Goal: Task Accomplishment & Management: Manage account settings

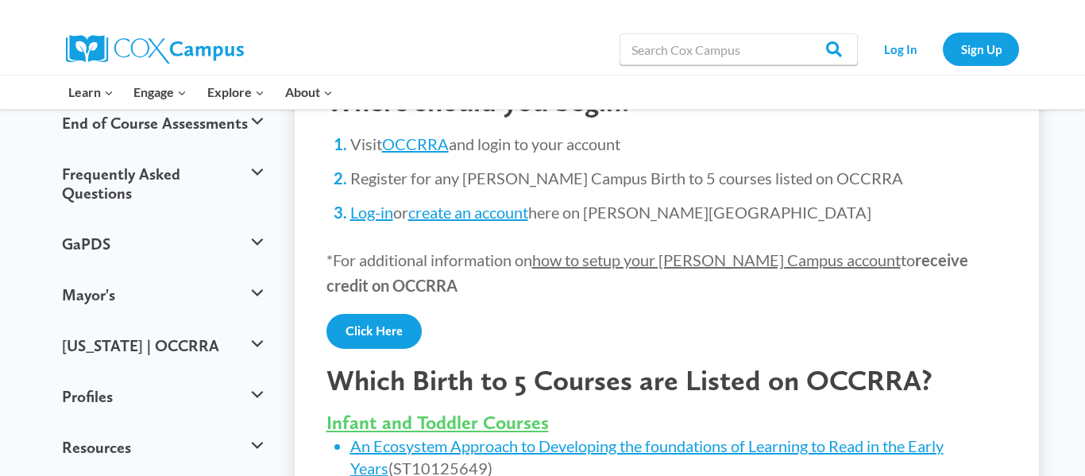
scroll to position [412, 0]
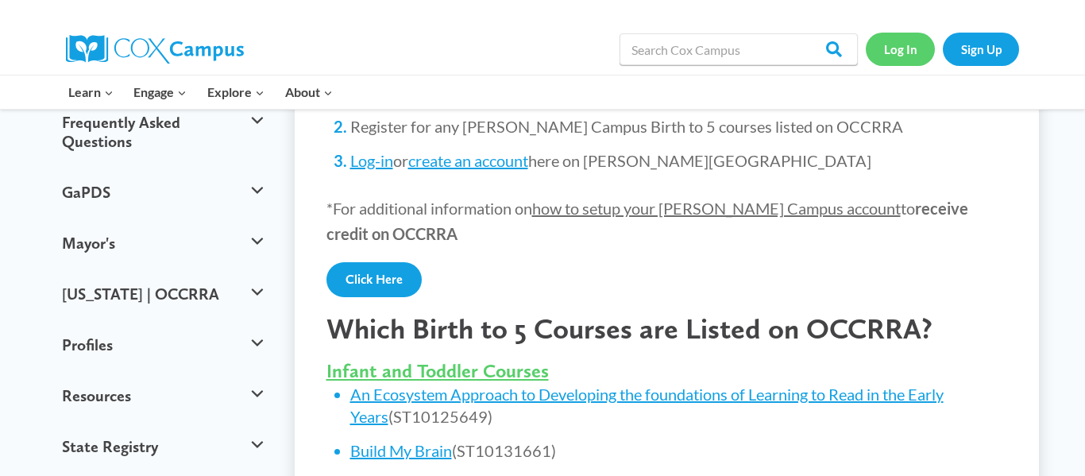
click at [890, 52] on link "Log In" at bounding box center [900, 49] width 69 height 33
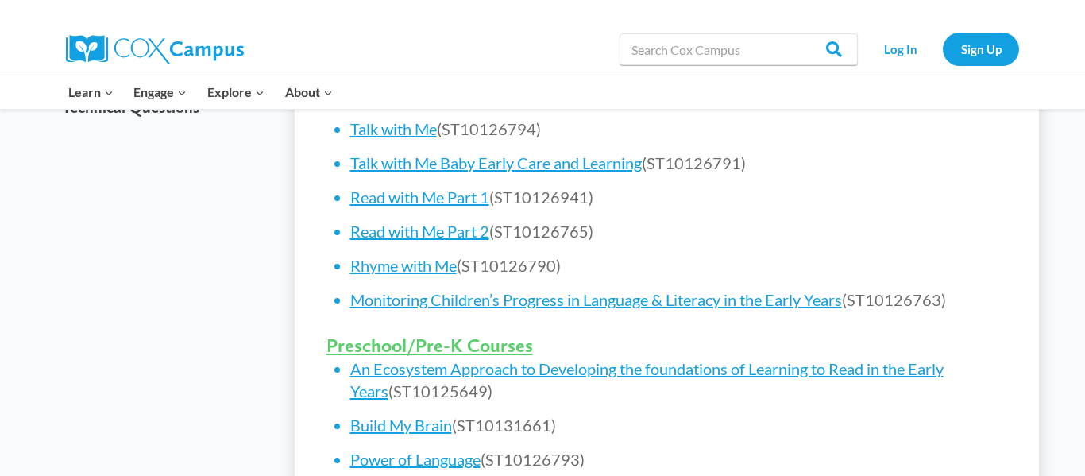
scroll to position [762, 0]
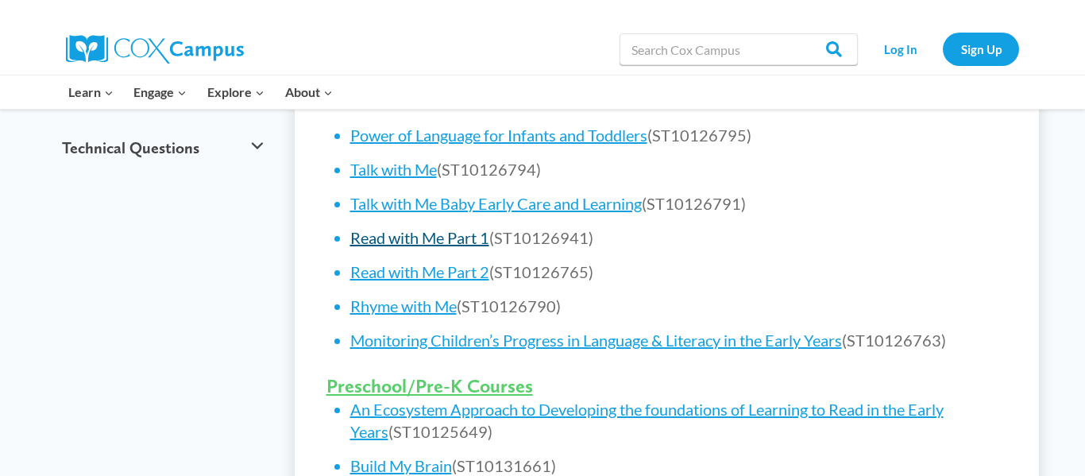
click at [397, 237] on link "Read with Me Part 1" at bounding box center [419, 237] width 139 height 19
click at [999, 47] on link "Sign Up" at bounding box center [981, 49] width 76 height 33
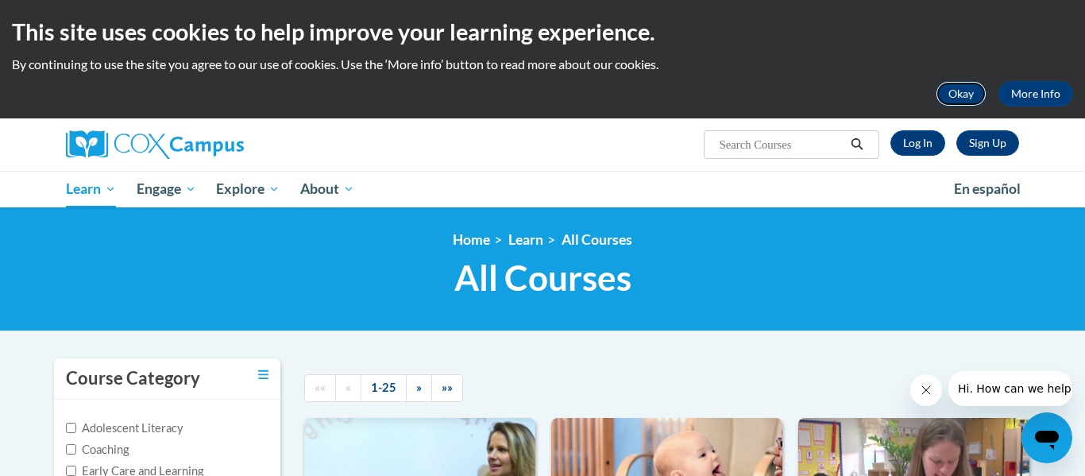
click at [950, 100] on button "Okay" at bounding box center [961, 93] width 51 height 25
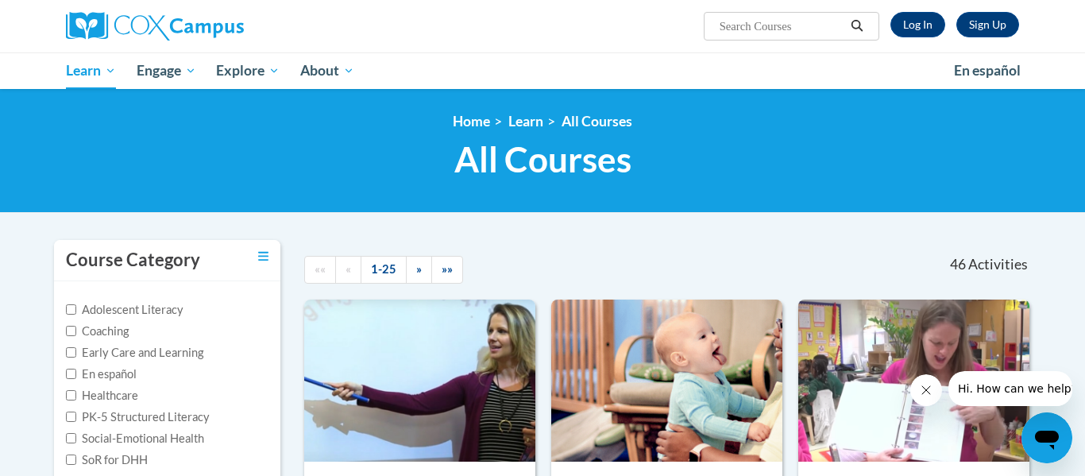
click at [1085, 24] on div "Sign Up Log In Search Search... Toggle navigation My Learning My Learning My Co…" at bounding box center [542, 44] width 1085 height 89
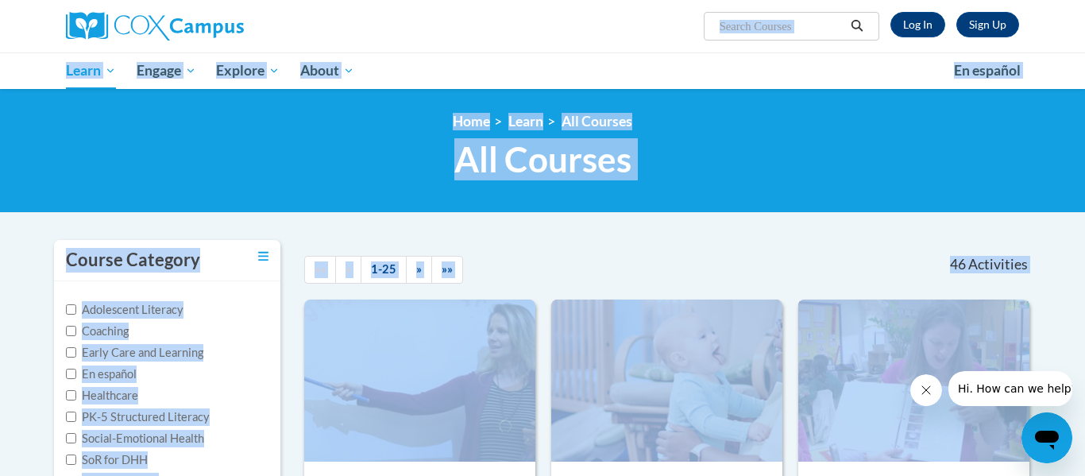
scroll to position [1254, 0]
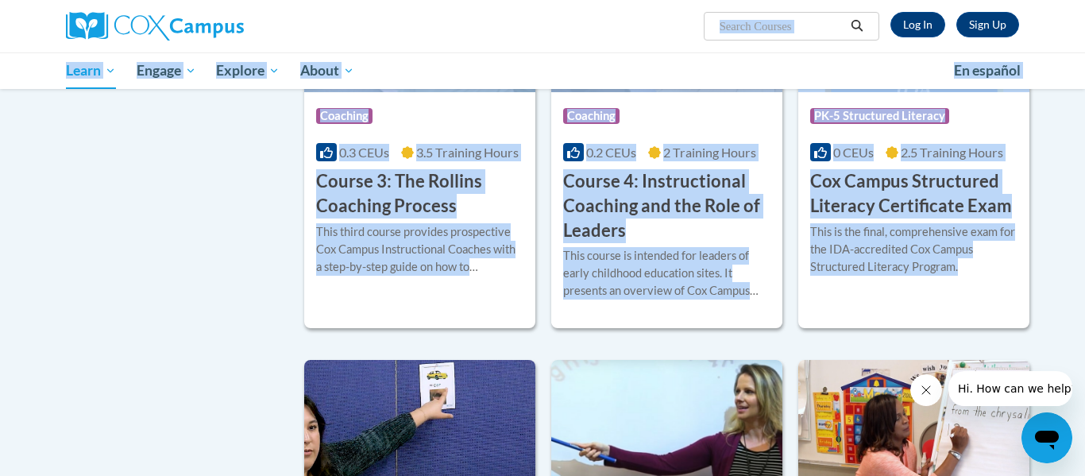
drag, startPoint x: 1084, startPoint y: 40, endPoint x: 1084, endPoint y: 172, distance: 132.7
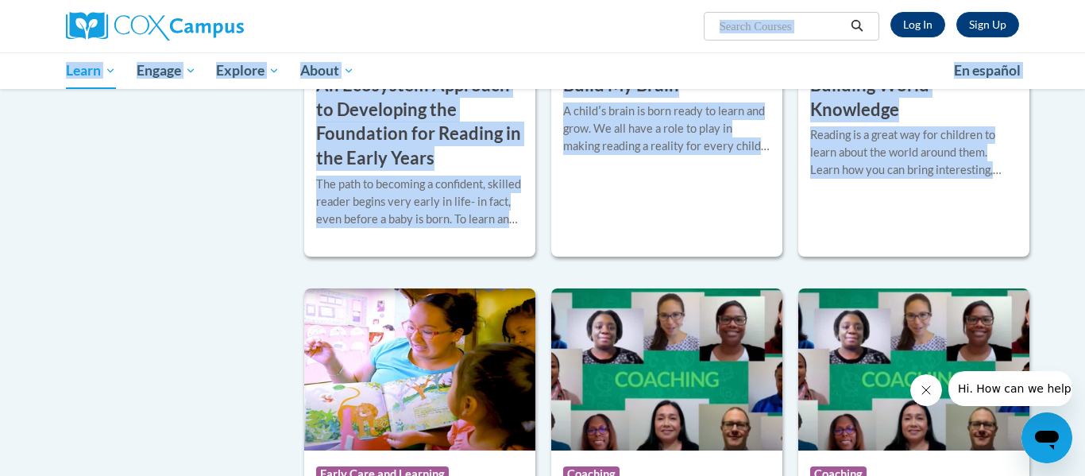
scroll to position [0, 0]
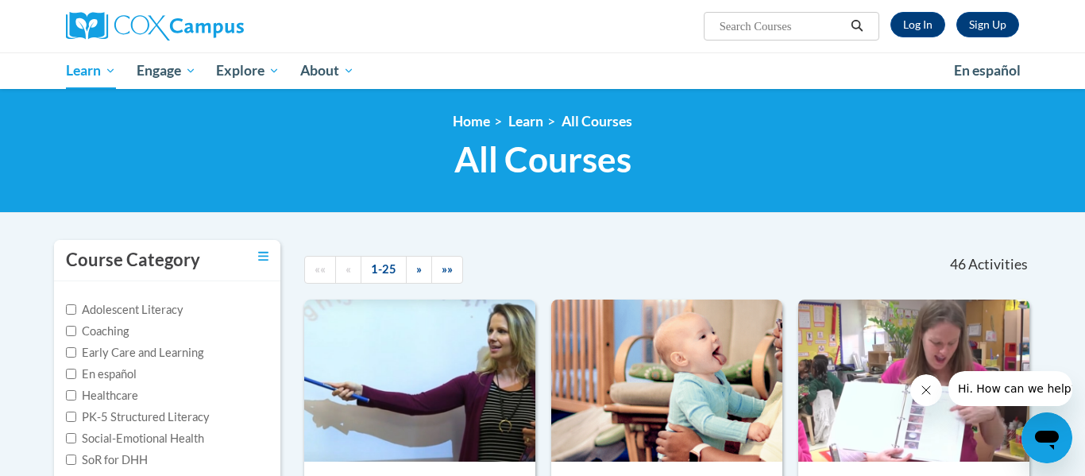
drag, startPoint x: 1085, startPoint y: 48, endPoint x: 1085, endPoint y: -54, distance: 101.7
click at [1085, 0] on html "Sign Up Log In Search Search... Toggle navigation My Learning My Learning My Co…" at bounding box center [542, 238] width 1085 height 476
click at [735, 25] on input "Search..." at bounding box center [781, 26] width 127 height 19
type input "read with me 1"
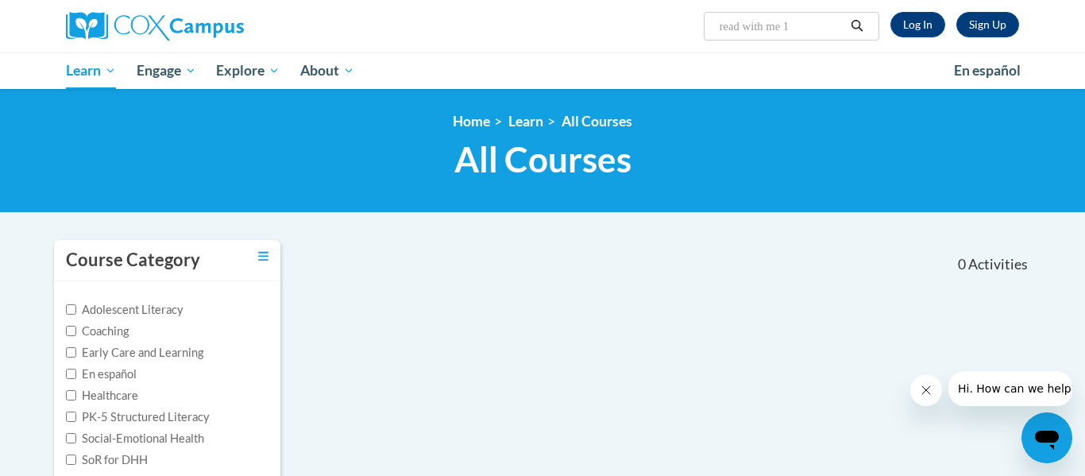
scroll to position [25, 0]
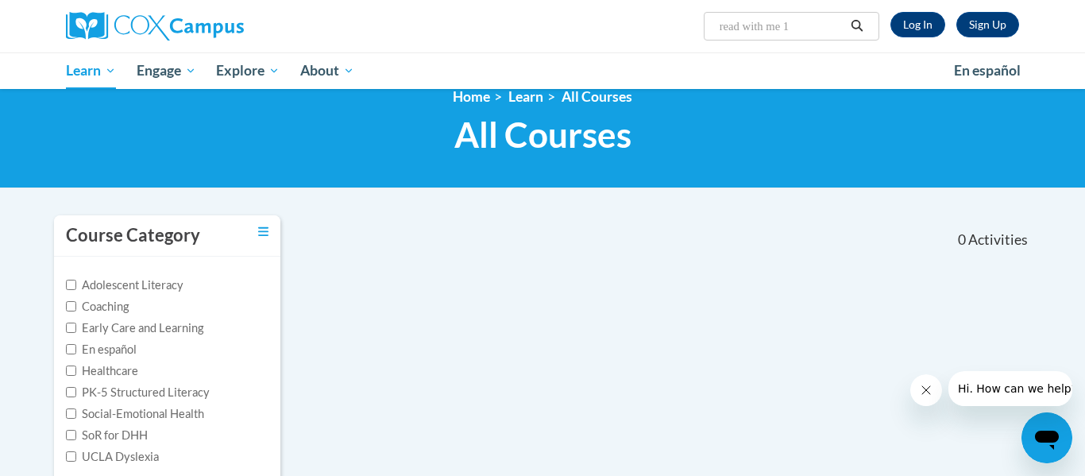
click at [806, 26] on input "read with me 1" at bounding box center [781, 26] width 127 height 19
type input "read with me"
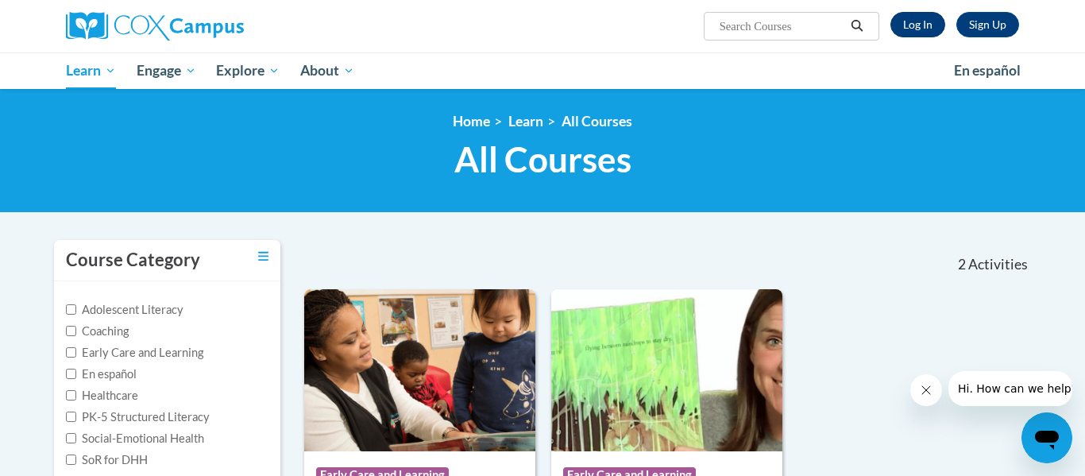
type input "read with me"
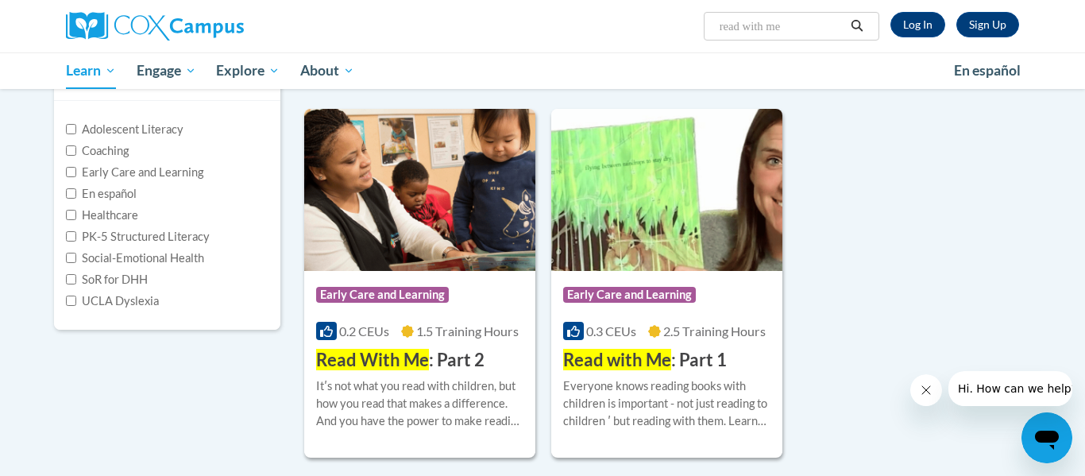
scroll to position [184, 0]
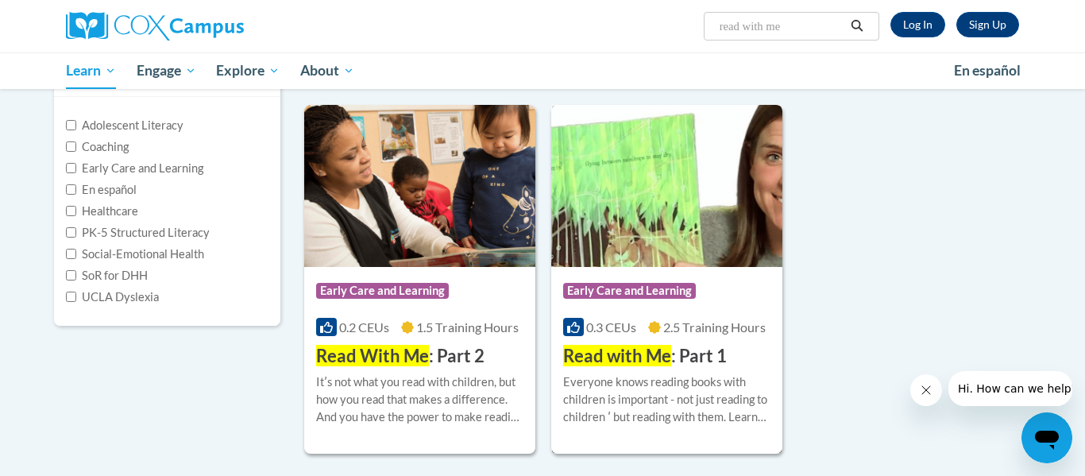
click at [649, 355] on span "Read with Me" at bounding box center [617, 355] width 108 height 21
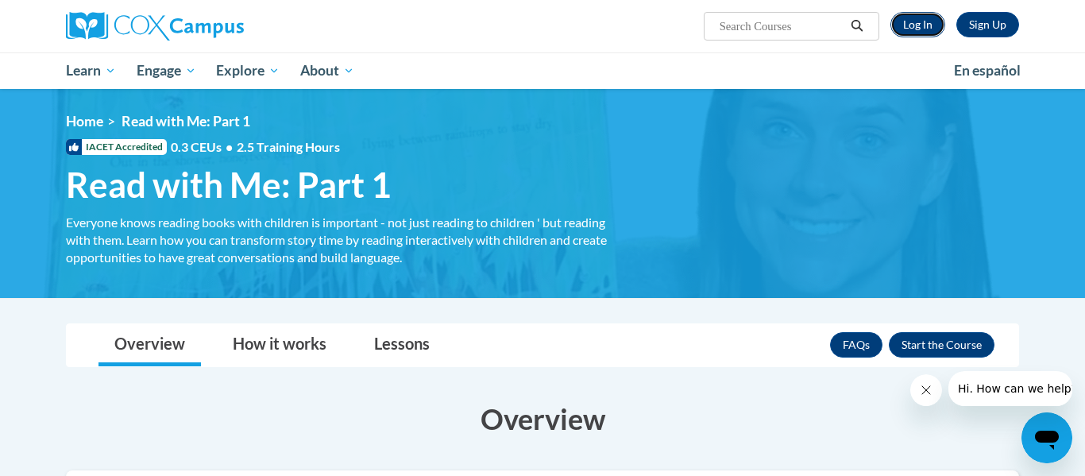
click at [916, 25] on link "Log In" at bounding box center [918, 24] width 55 height 25
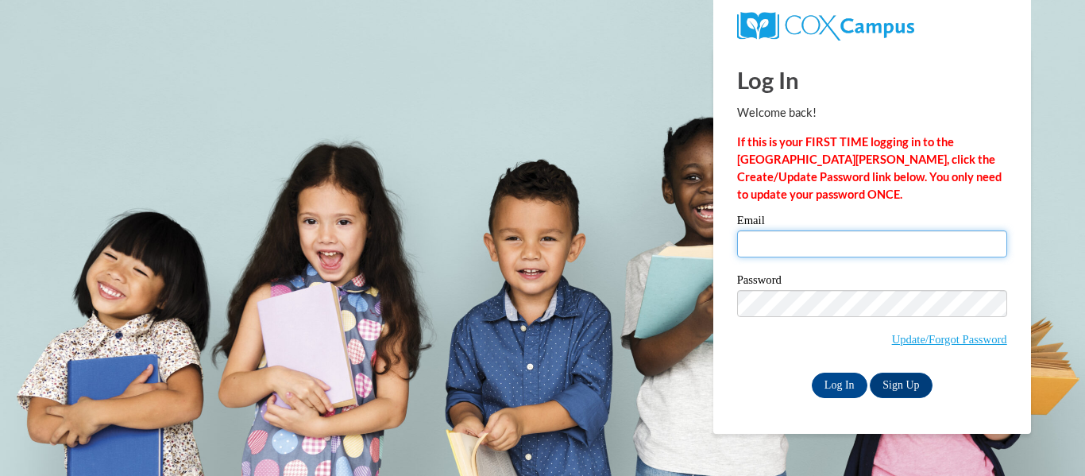
click at [791, 243] on input "Email" at bounding box center [872, 243] width 270 height 27
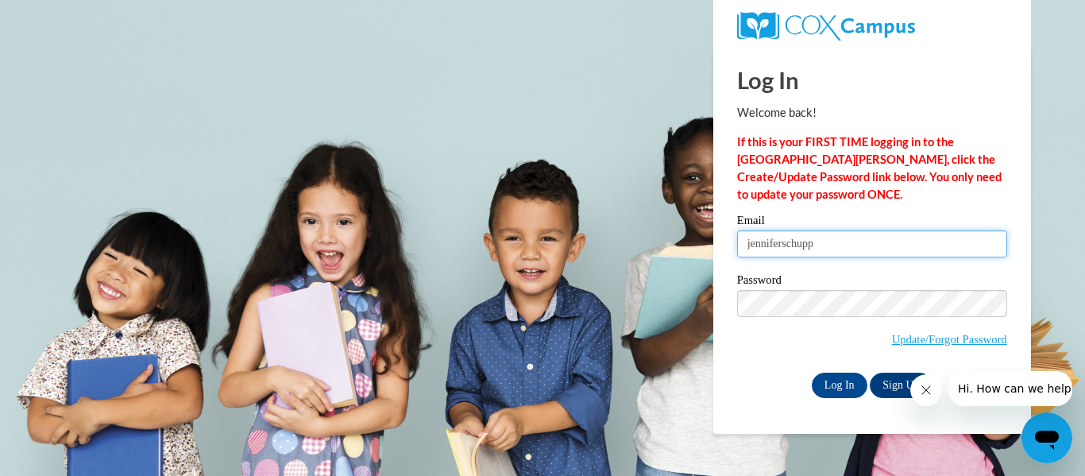
type input "[EMAIL_ADDRESS][DOMAIN_NAME]"
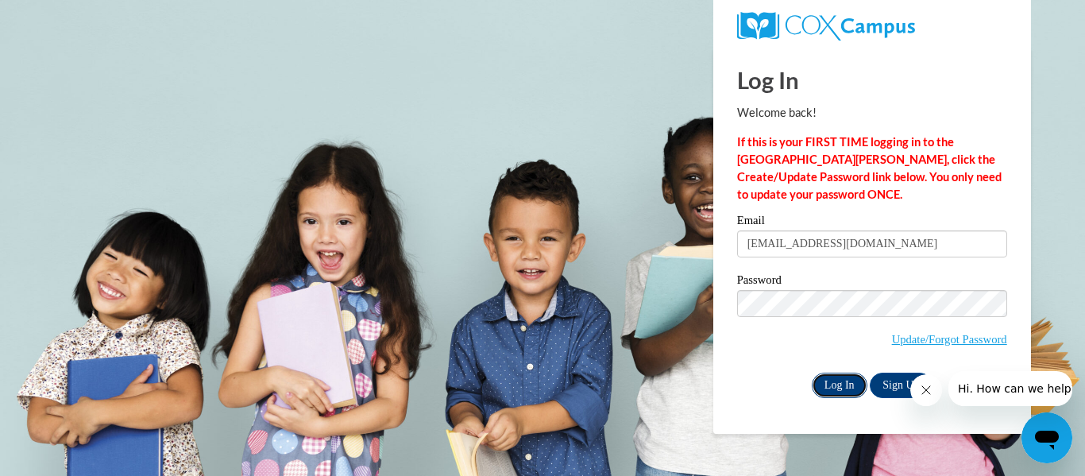
click at [835, 390] on input "Log In" at bounding box center [840, 385] width 56 height 25
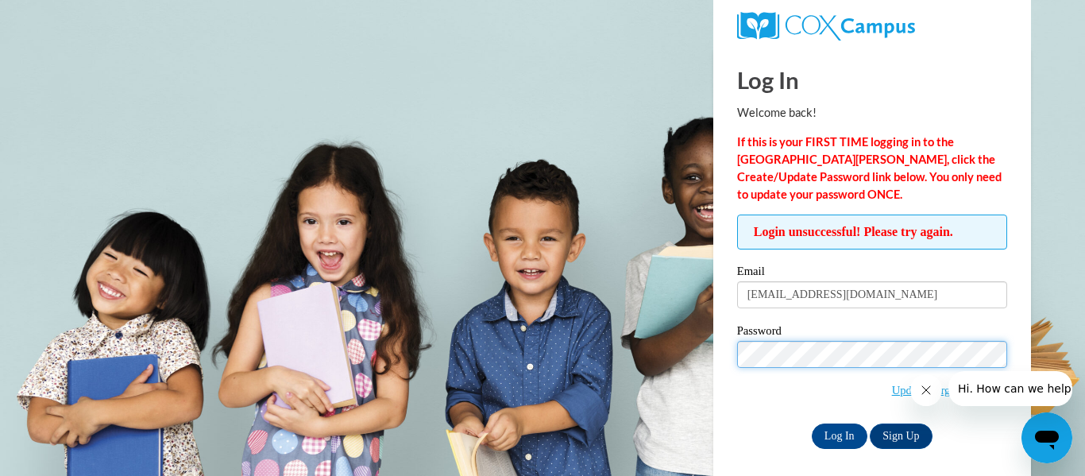
click at [812, 424] on input "Log In" at bounding box center [840, 436] width 56 height 25
click at [973, 391] on span "Hi. How can we help?" at bounding box center [1017, 388] width 119 height 13
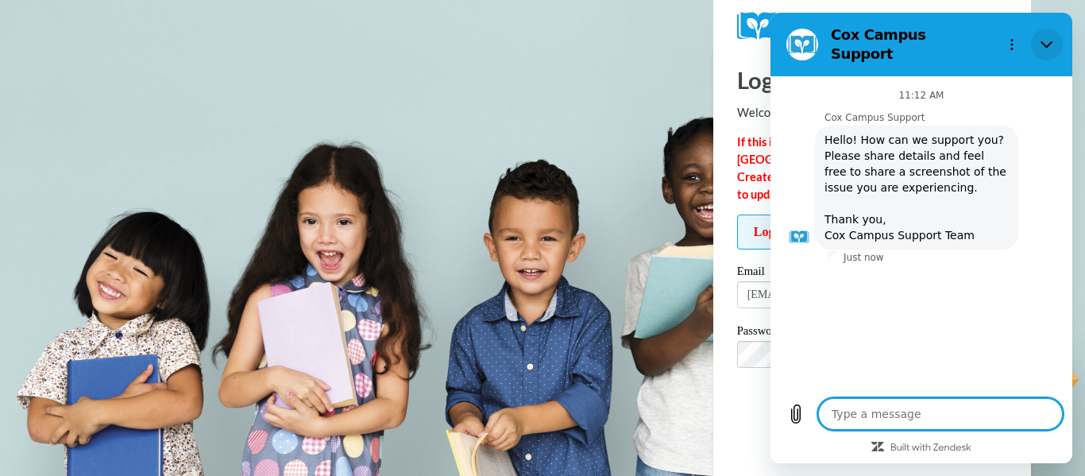
click at [1050, 45] on button "Close" at bounding box center [1047, 45] width 32 height 32
type textarea "x"
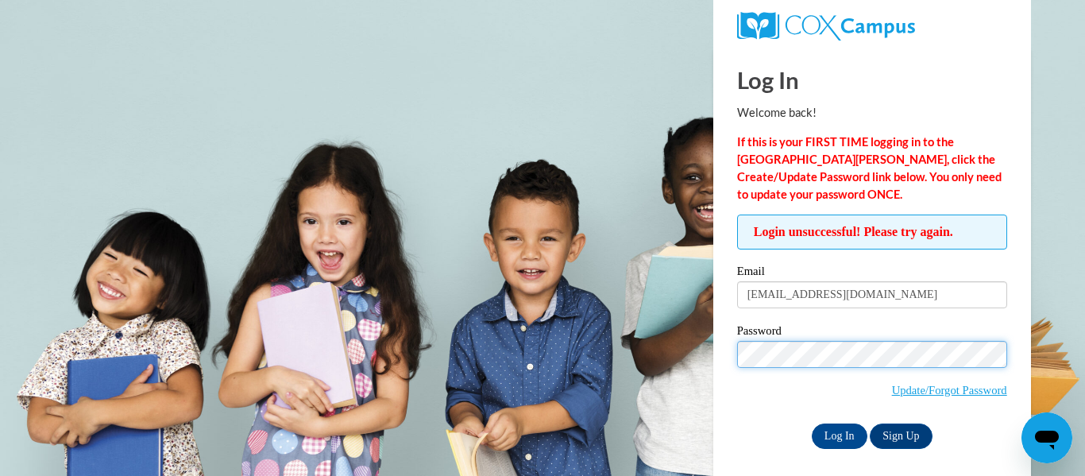
click at [812, 424] on input "Log In" at bounding box center [840, 436] width 56 height 25
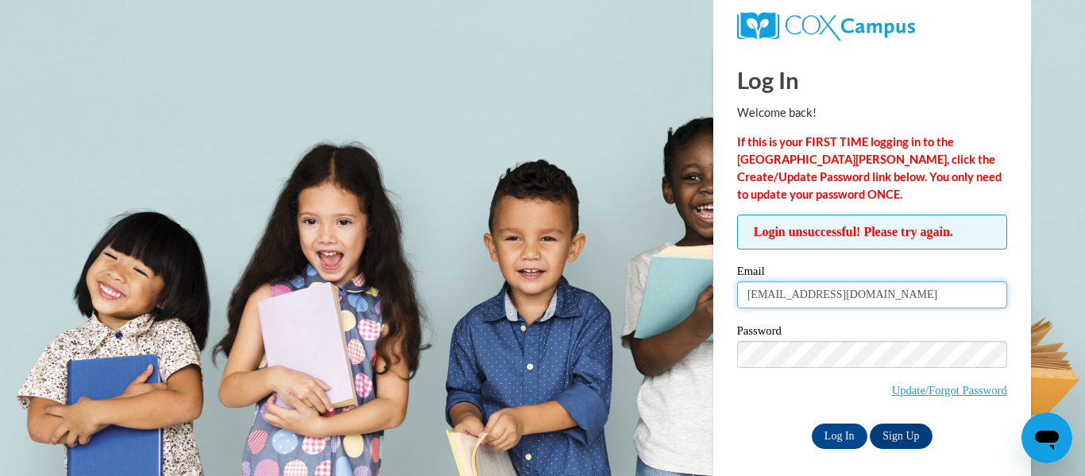
click at [977, 292] on input "jenniferschupp@springfield-schools.org" at bounding box center [872, 294] width 270 height 27
type input "[EMAIL_ADDRESS][DOMAIN_NAME]"
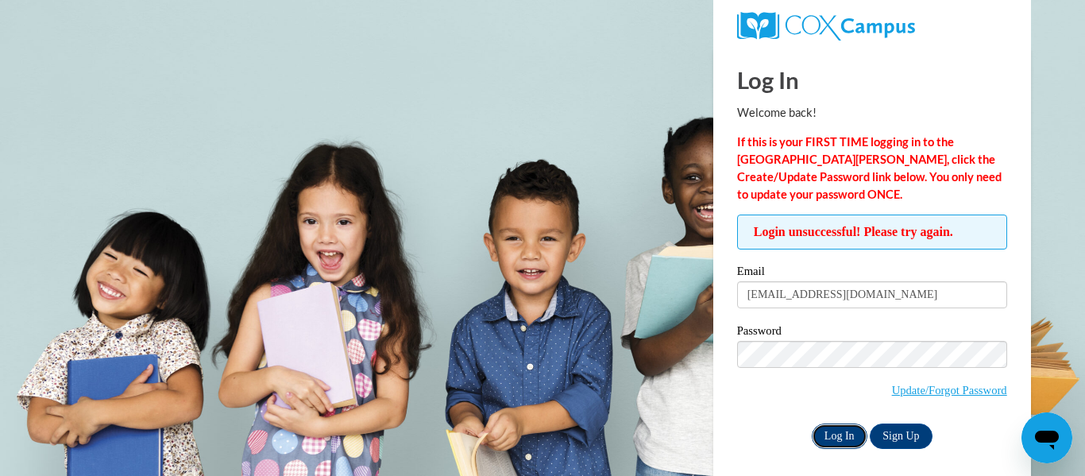
click at [834, 434] on input "Log In" at bounding box center [840, 436] width 56 height 25
click at [923, 435] on link "Sign Up" at bounding box center [901, 436] width 62 height 25
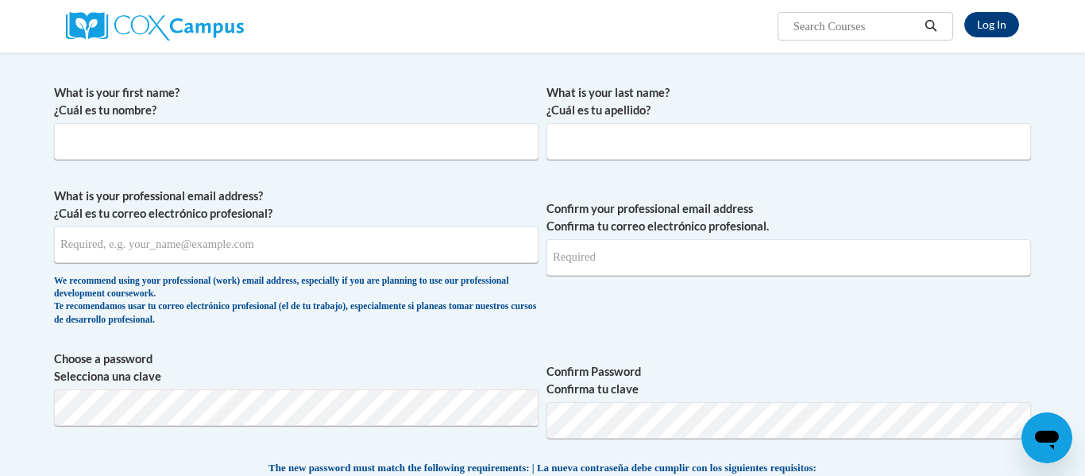
scroll to position [248, 0]
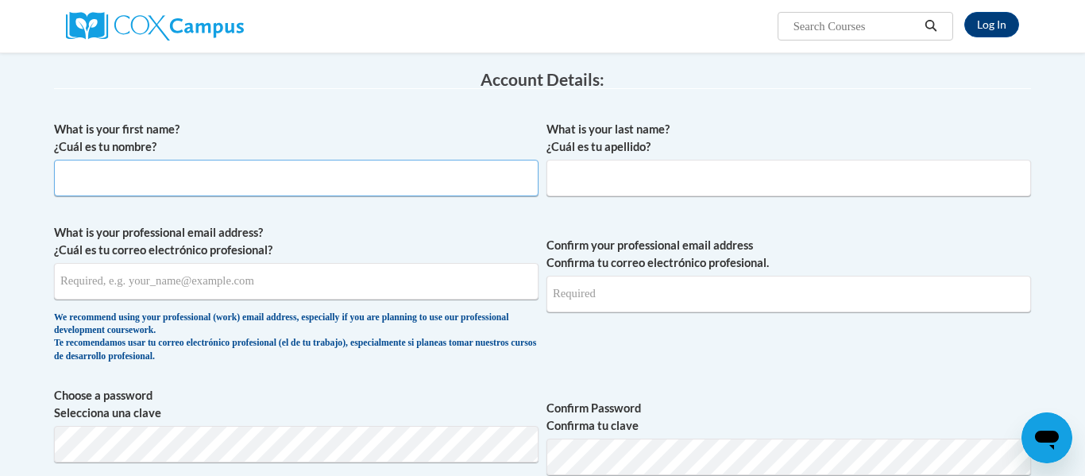
click at [392, 188] on input "What is your first name? ¿Cuál es tu nombre?" at bounding box center [296, 178] width 485 height 37
type input "Jen"
type input "Schupp"
type input "jsdk2@aol.com"
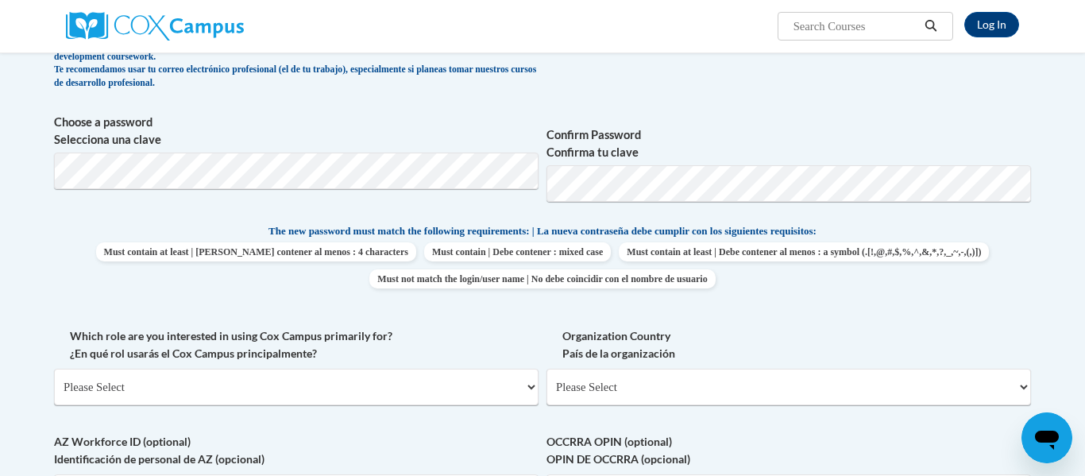
scroll to position [524, 0]
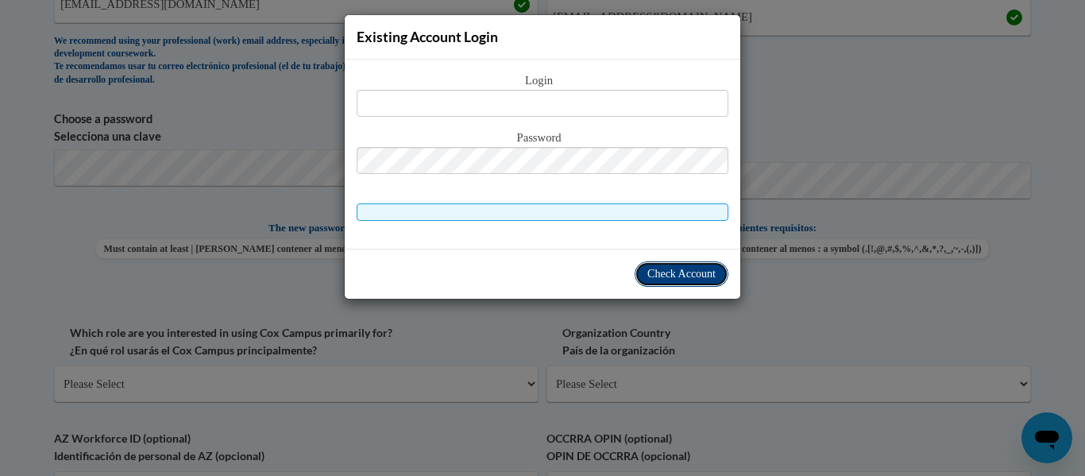
click at [700, 283] on button "Check Account" at bounding box center [682, 273] width 94 height 25
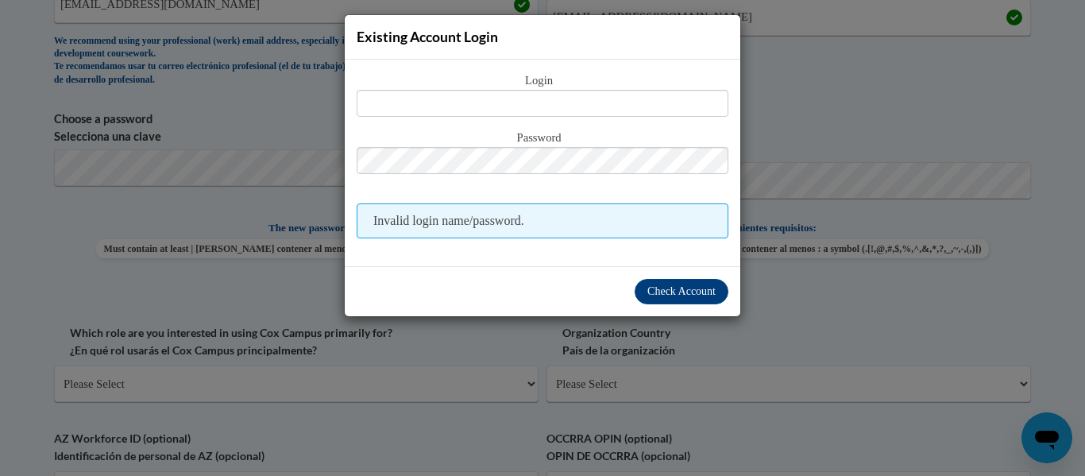
click at [496, 233] on span "Invalid login name/password." at bounding box center [543, 220] width 372 height 35
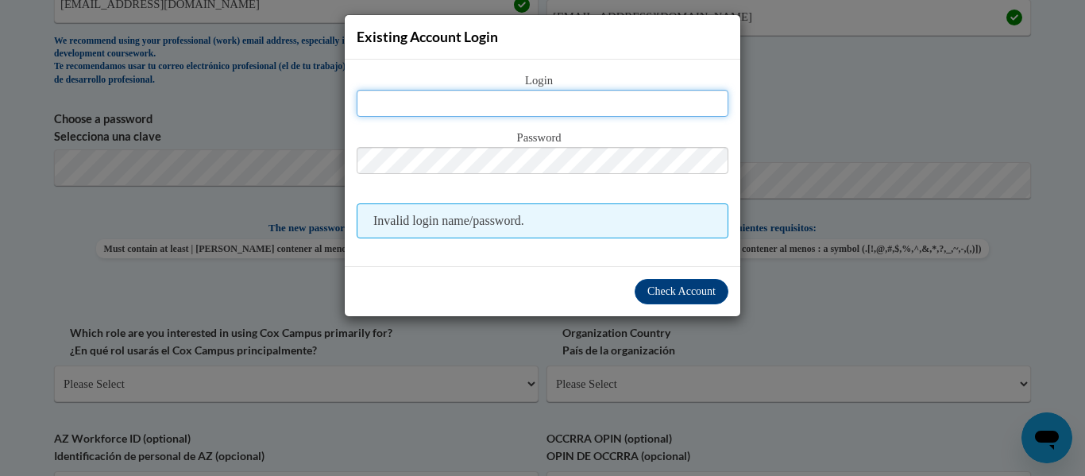
click at [567, 108] on input "text" at bounding box center [543, 103] width 372 height 27
type input "jsdk2@aol.com"
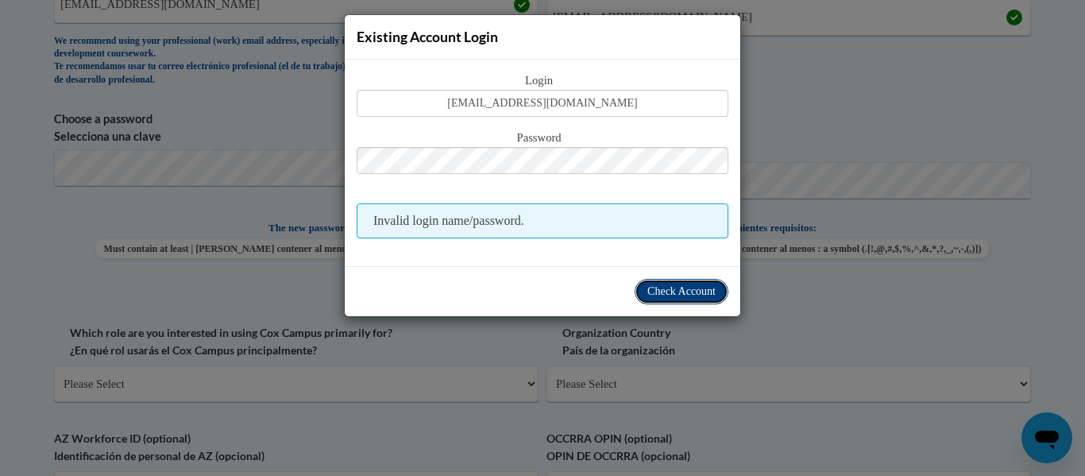
click at [679, 302] on button "Check Account" at bounding box center [682, 291] width 94 height 25
click at [677, 300] on button "Check Account" at bounding box center [682, 291] width 94 height 25
click at [880, 149] on div "Existing Account Login Login jsdk2@aol.com Password Invalid login name/password." at bounding box center [542, 238] width 1085 height 476
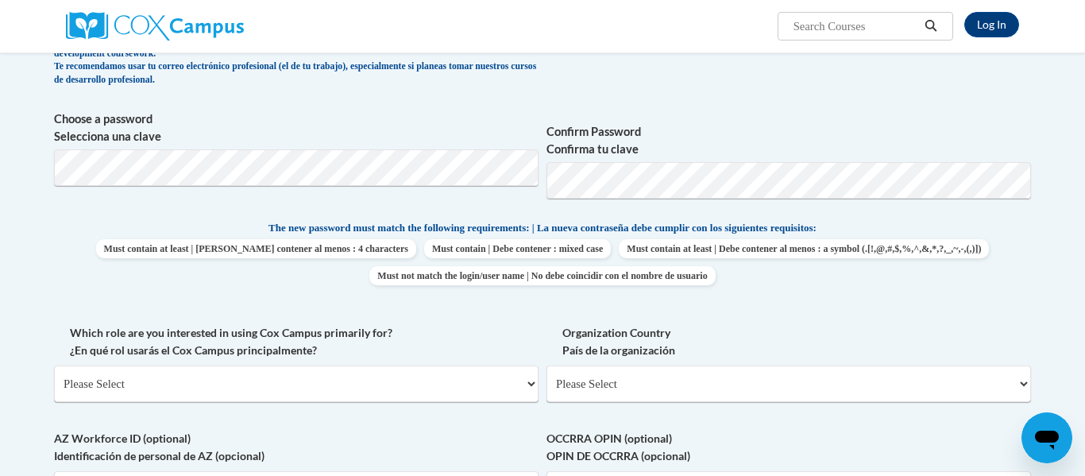
click at [1074, 164] on body "Log In Search Search... Create an Account Reading belongs to all of us - join o…" at bounding box center [542, 386] width 1085 height 1820
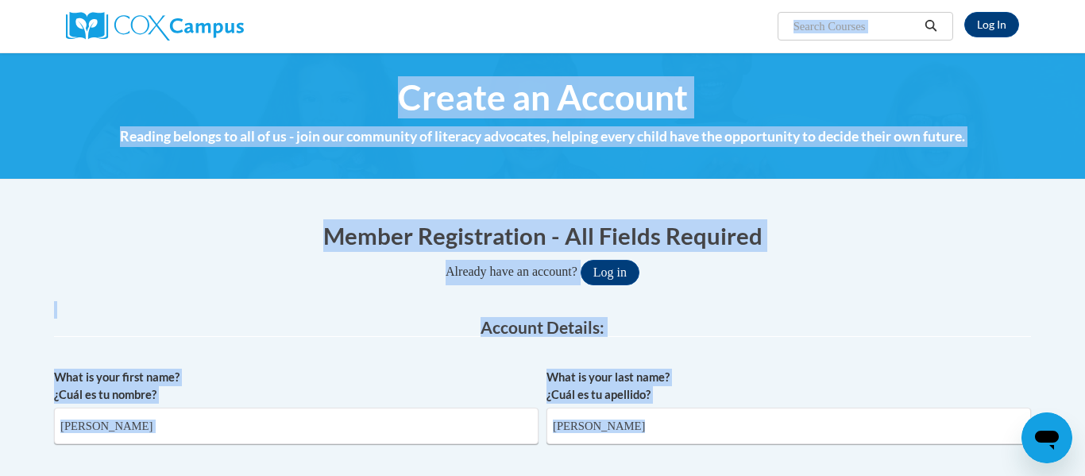
drag, startPoint x: 1085, startPoint y: 96, endPoint x: 1085, endPoint y: -32, distance: 127.9
click at [1085, 0] on html "Log In Search Search... Create an Account Reading belongs to all of us - join o…" at bounding box center [542, 238] width 1085 height 476
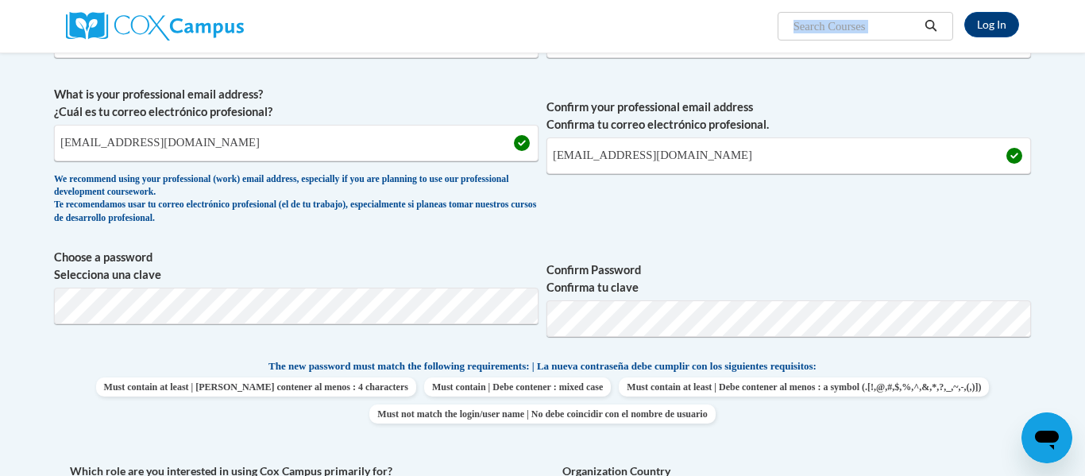
scroll to position [395, 0]
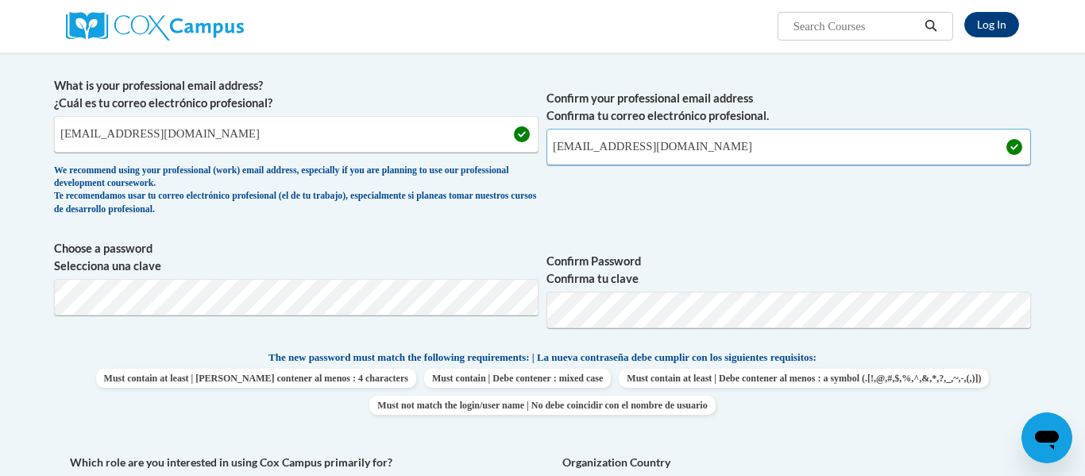
drag, startPoint x: 639, startPoint y: 148, endPoint x: 542, endPoint y: 141, distance: 97.2
click at [542, 141] on span "What is your professional email address? ¿Cuál es tu correo electrónico profesi…" at bounding box center [542, 150] width 977 height 147
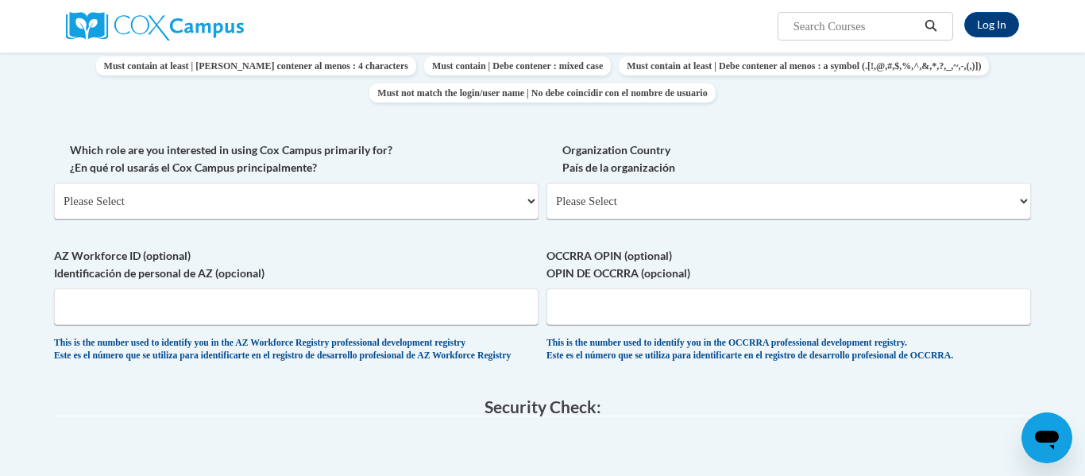
scroll to position [701, 0]
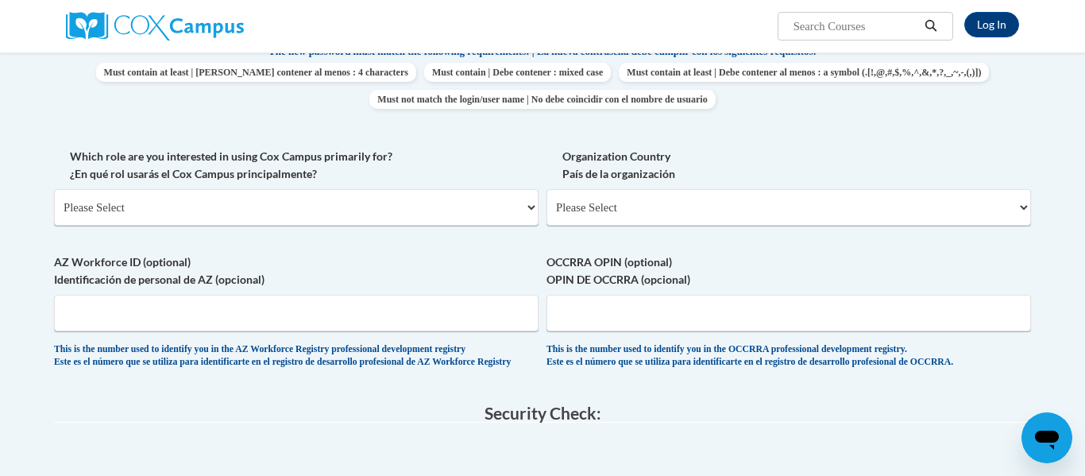
type input "[EMAIL_ADDRESS][DOMAIN_NAME]"
click at [528, 207] on select "Please Select College/University | Colegio/Universidad Community/Nonprofit Part…" at bounding box center [296, 207] width 485 height 37
select select "fbf2d438-af2f-41f8-98f1-81c410e29de3"
click at [54, 189] on select "Please Select College/University | Colegio/Universidad Community/Nonprofit Part…" at bounding box center [296, 207] width 485 height 37
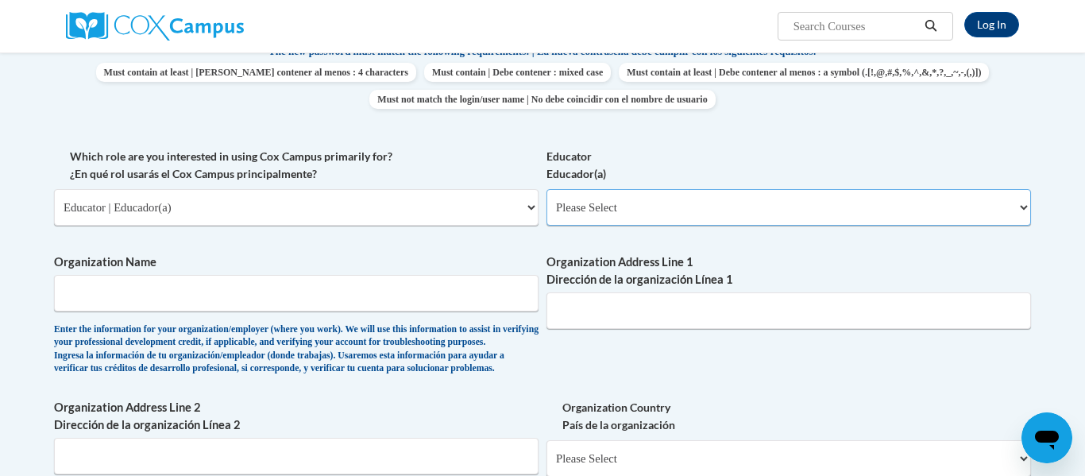
click at [659, 207] on select "Please Select Early Learning/Daycare Teacher/Family Home Care Provider | Maestr…" at bounding box center [789, 207] width 485 height 37
select select "5e2af403-4f2c-4e49-a02f-103e55d7b75b"
click at [547, 189] on select "Please Select Early Learning/Daycare Teacher/Family Home Care Provider | Maestr…" at bounding box center [789, 207] width 485 height 37
click at [329, 303] on input "Organization Name" at bounding box center [296, 293] width 485 height 37
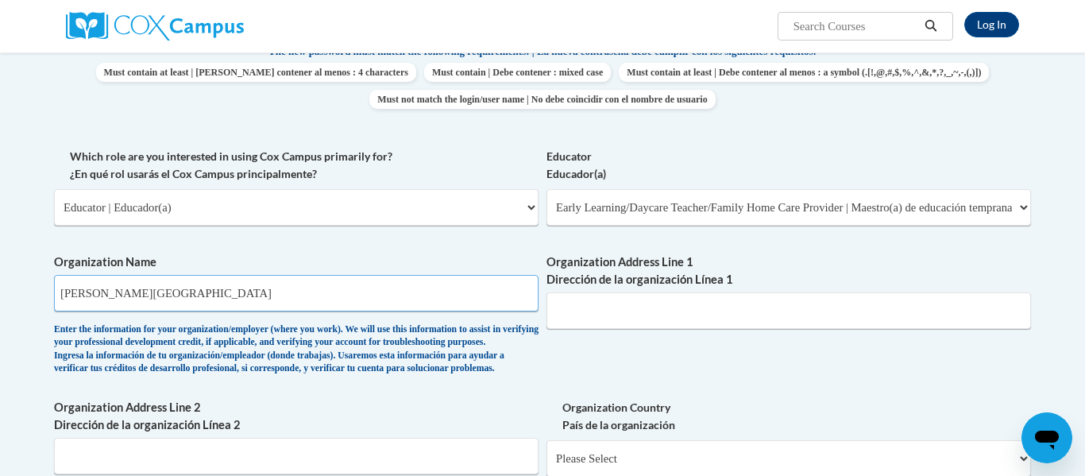
type input "Crissey Elementary"
click at [960, 376] on div "What is your first name? ¿Cuál es tu nombre? Jen What is your last name? ¿Cuál …" at bounding box center [542, 148] width 977 height 976
click at [707, 311] on input "Organization Address Line 1 Dirección de la organización Línea 1" at bounding box center [789, 310] width 485 height 37
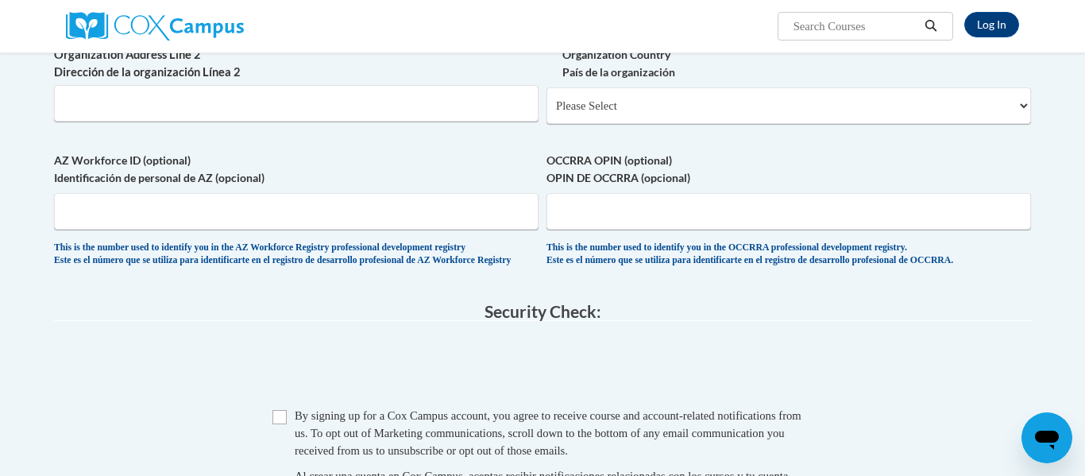
scroll to position [1057, 0]
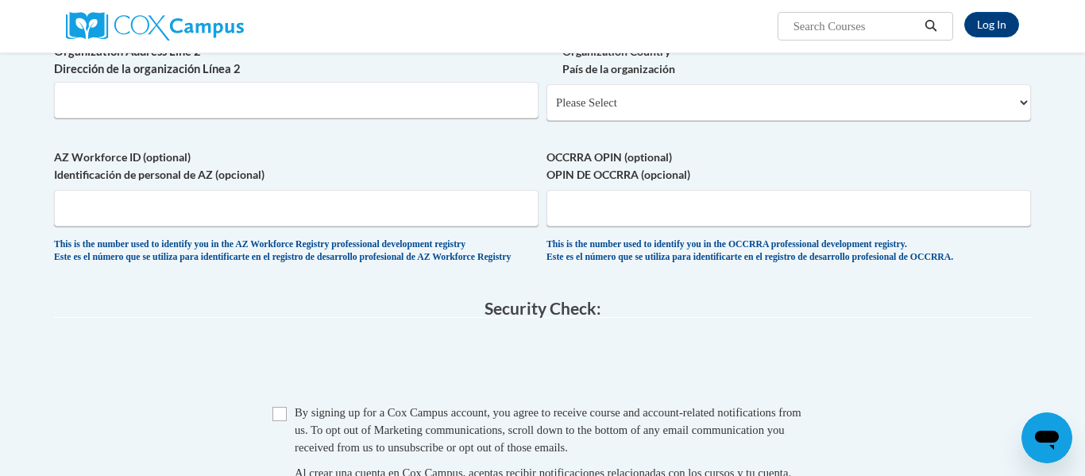
type input "Geiser Road, Holland Ohio"
click at [692, 261] on span "OCCRRA OPIN (optional) OPIN DE OCCRRA (opcional) This is the number used to ide…" at bounding box center [789, 207] width 485 height 116
click at [671, 226] on input "OCCRRA OPIN (optional) OPIN DE OCCRRA (opcional)" at bounding box center [789, 208] width 485 height 37
type input "1122-2697"
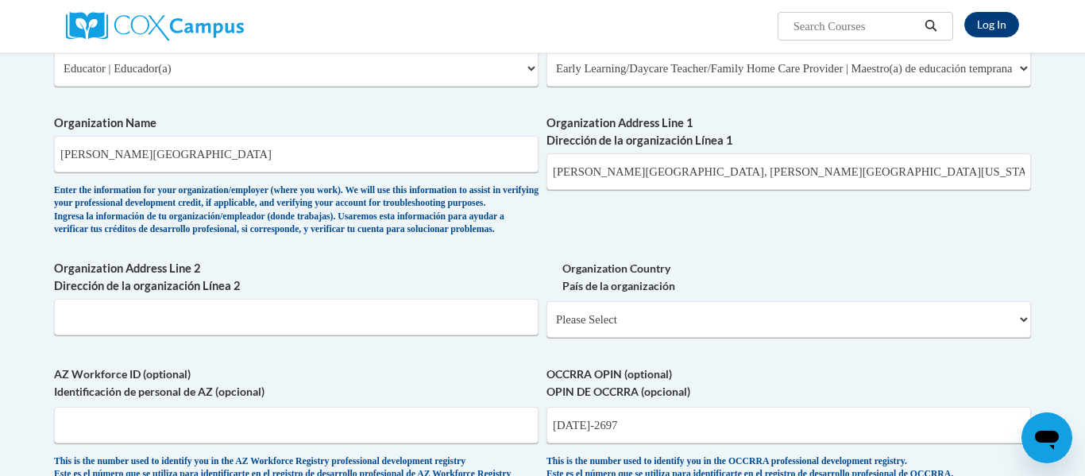
scroll to position [826, 0]
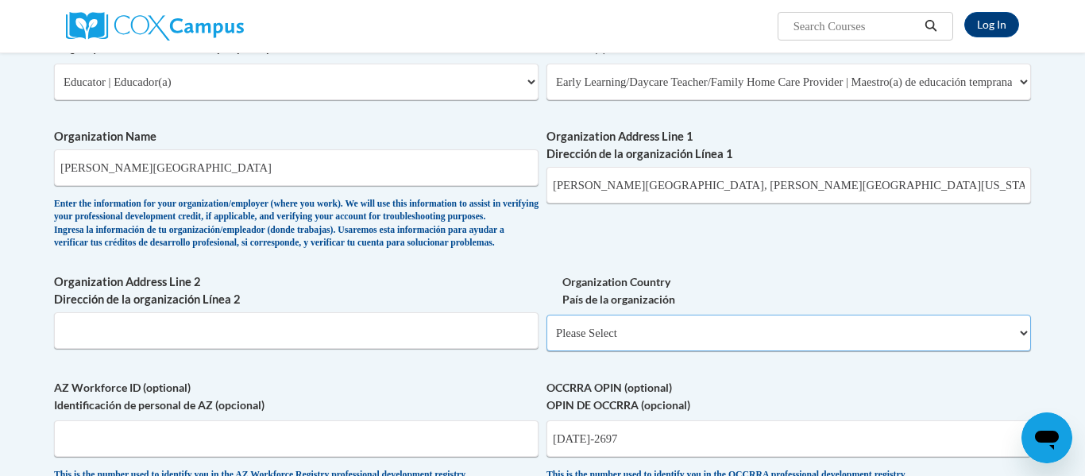
click at [1003, 351] on select "Please Select United States | Estados Unidos Outside of the United States | Fue…" at bounding box center [789, 333] width 485 height 37
select select "ad49bcad-a171-4b2e-b99c-48b446064914"
click at [547, 341] on select "Please Select United States | Estados Unidos Outside of the United States | Fue…" at bounding box center [789, 333] width 485 height 37
select select
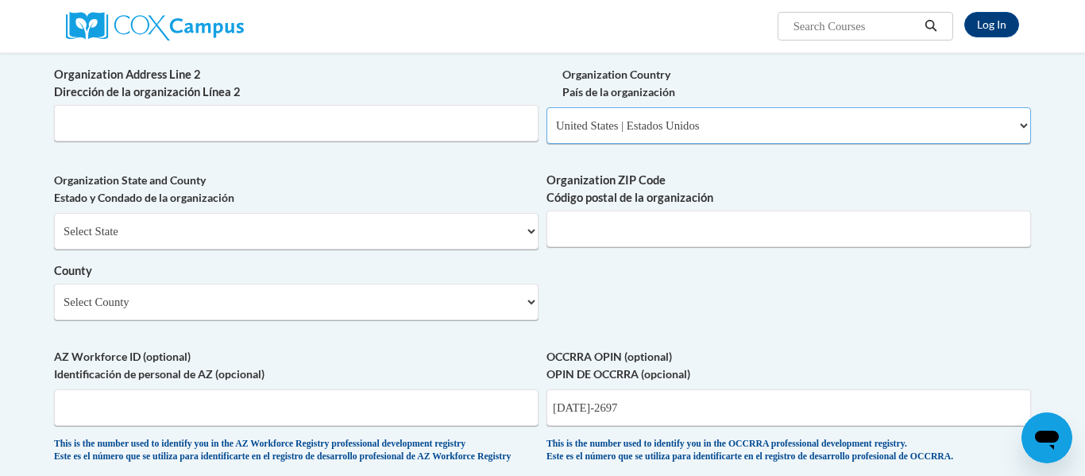
scroll to position [1045, 0]
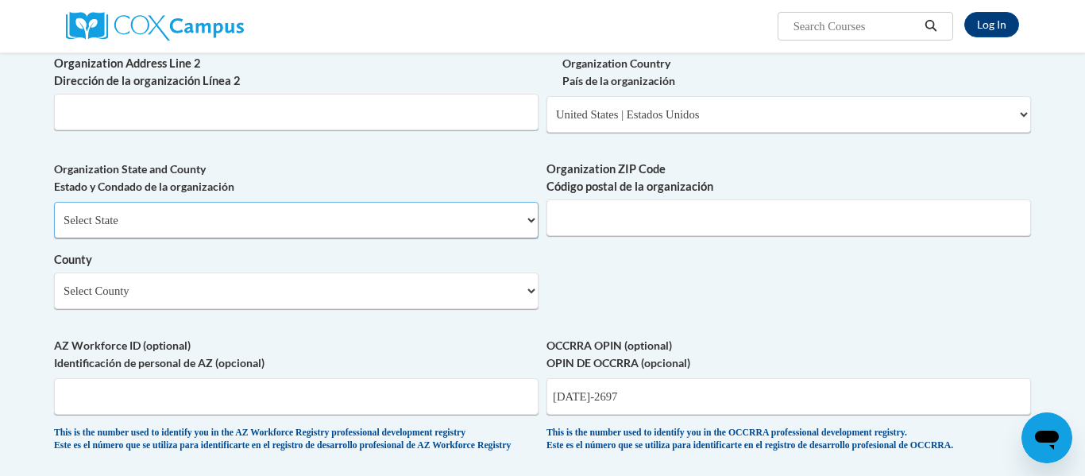
click at [536, 238] on select "Select State Alabama Alaska Arizona Arkansas California Colorado Connecticut De…" at bounding box center [296, 220] width 485 height 37
select select "Ohio"
click at [54, 227] on select "Select State Alabama Alaska Arizona Arkansas California Colorado Connecticut De…" at bounding box center [296, 220] width 485 height 37
click at [528, 309] on select "Select County Adams Allen Ashland Ashtabula Athens Auglaize Belmont Brown Butle…" at bounding box center [296, 291] width 485 height 37
select select "Lucas"
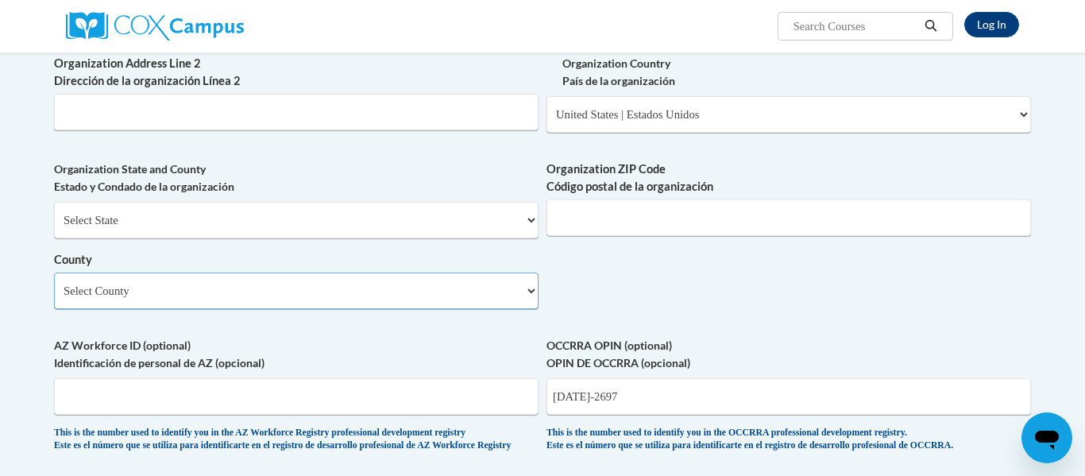
click at [54, 298] on select "Select County Adams Allen Ashland Ashtabula Athens Auglaize Belmont Brown Butle…" at bounding box center [296, 291] width 485 height 37
click at [635, 231] on input "Organization ZIP Code Código postal de la organización" at bounding box center [789, 217] width 485 height 37
type input "43528"
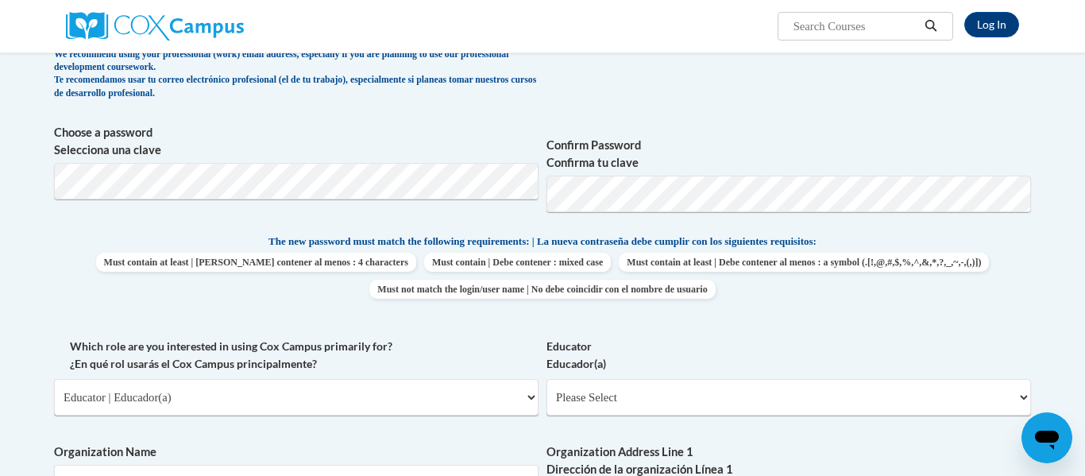
scroll to position [314, 0]
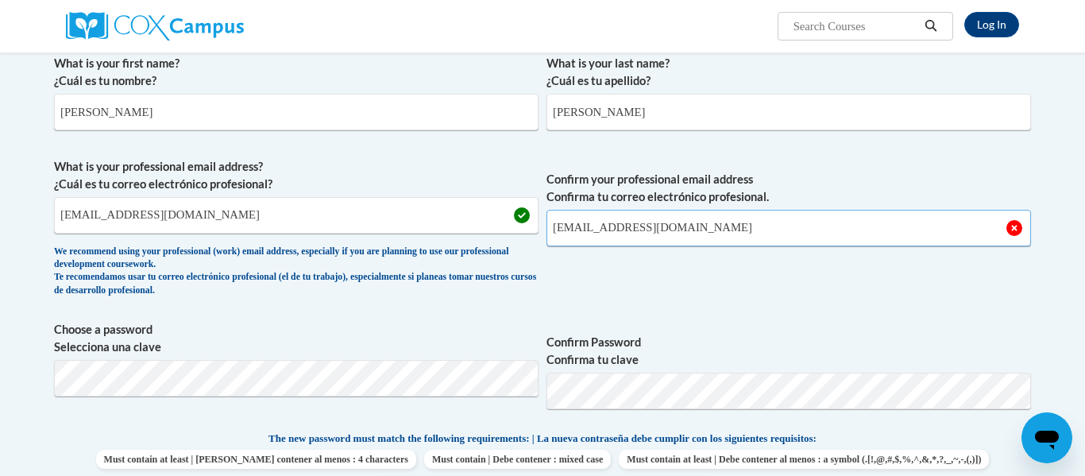
click at [768, 234] on input "[EMAIL_ADDRESS][DOMAIN_NAME]" at bounding box center [789, 228] width 485 height 37
drag, startPoint x: 148, startPoint y: 211, endPoint x: 54, endPoint y: 214, distance: 93.8
click at [54, 214] on input "jsdk2@aol.com" at bounding box center [296, 215] width 485 height 37
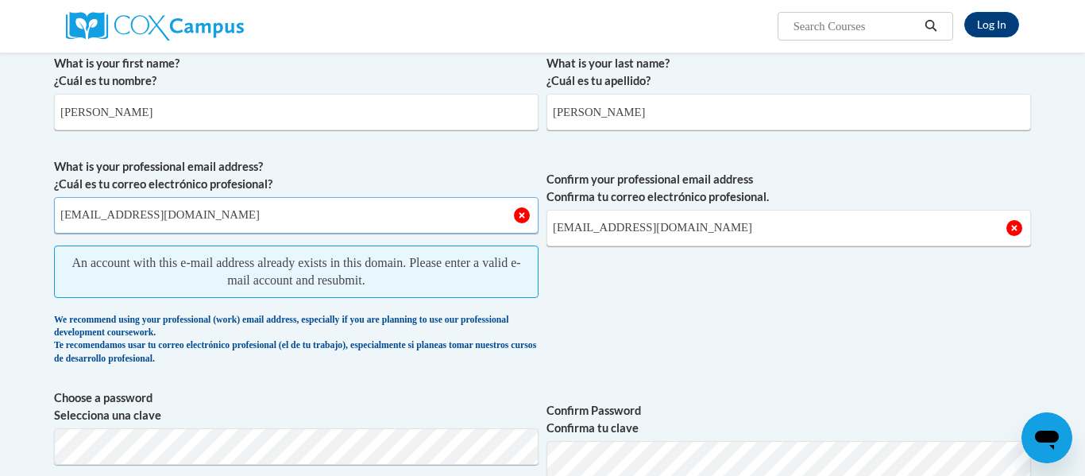
type input "[EMAIL_ADDRESS][DOMAIN_NAME]"
click at [650, 350] on span "Confirm your professional email address Confirma tu correo electrónico profesio…" at bounding box center [789, 265] width 485 height 215
click at [315, 275] on span "An account with this e-mail address already exists in this domain. Please enter…" at bounding box center [296, 272] width 485 height 52
click at [981, 27] on link "Log In" at bounding box center [992, 24] width 55 height 25
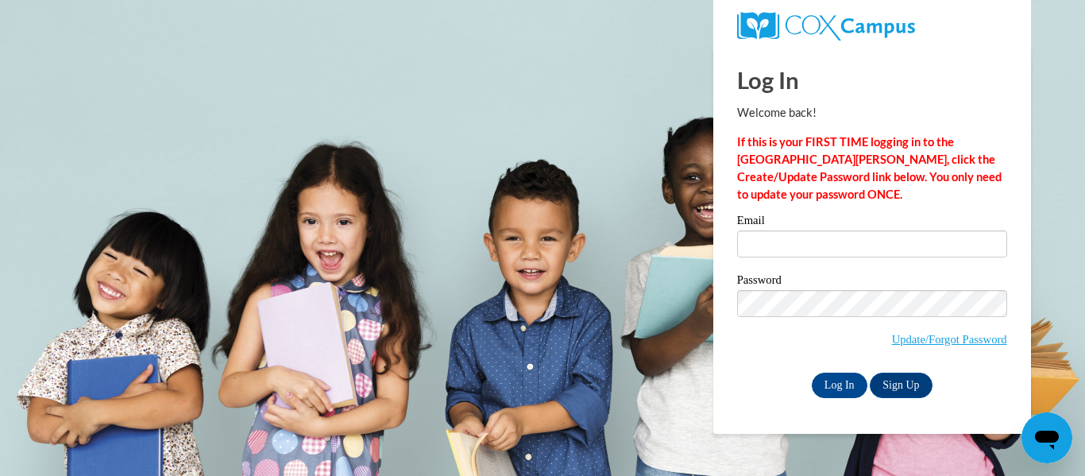
click at [758, 417] on div "Log In Welcome back! If this is your FIRST TIME logging in to the NEW Cox Campu…" at bounding box center [873, 241] width 342 height 386
click at [780, 250] on input "Email" at bounding box center [872, 243] width 270 height 27
type input "[EMAIL_ADDRESS][DOMAIN_NAME]"
click at [987, 192] on p "If this is your FIRST TIME logging in to the NEW Cox Campus, click the Create/U…" at bounding box center [872, 168] width 270 height 70
click at [844, 386] on input "Log In" at bounding box center [840, 385] width 56 height 25
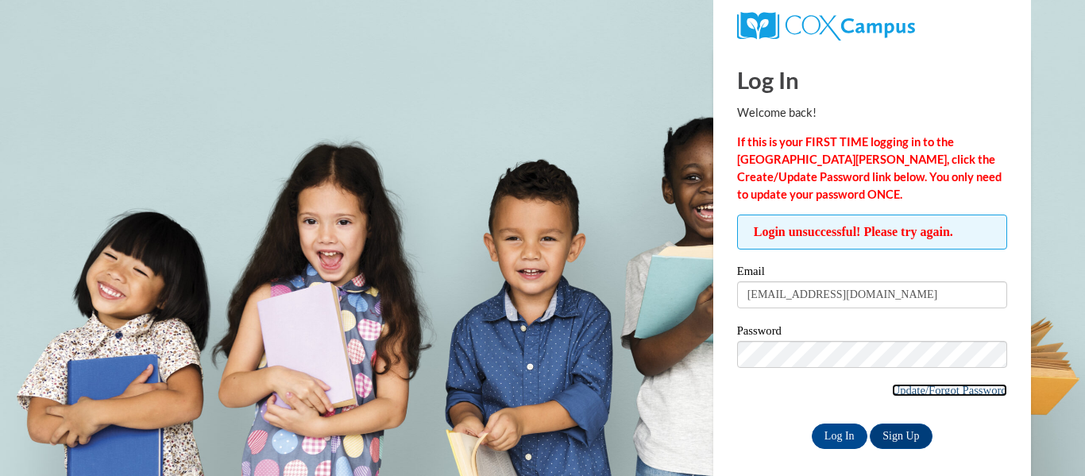
click at [956, 394] on link "Update/Forgot Password" at bounding box center [949, 390] width 115 height 13
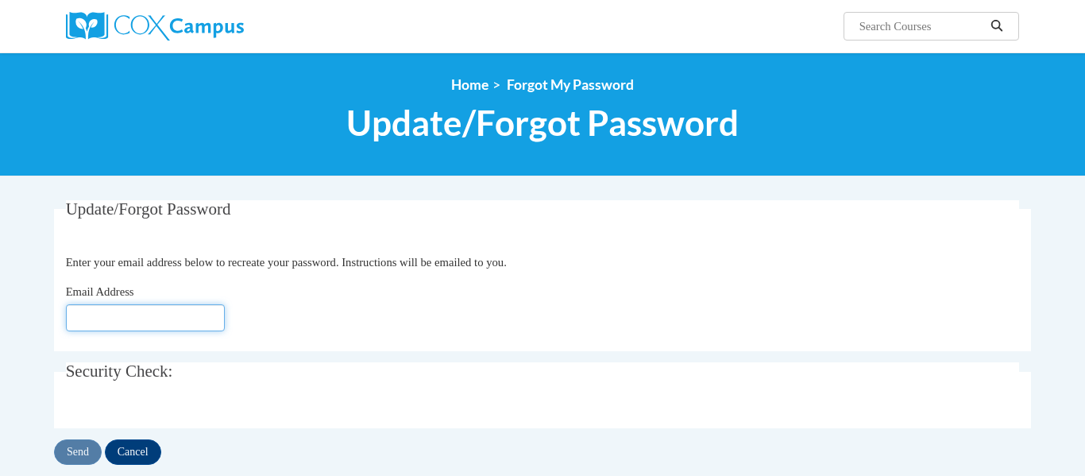
click at [199, 322] on input "Email Address" at bounding box center [145, 317] width 159 height 27
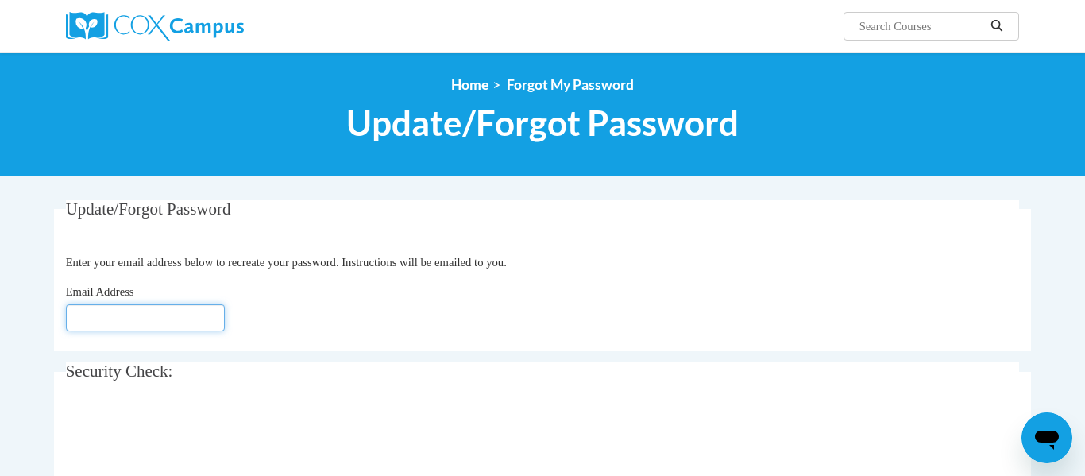
type input "[EMAIL_ADDRESS][DOMAIN_NAME]"
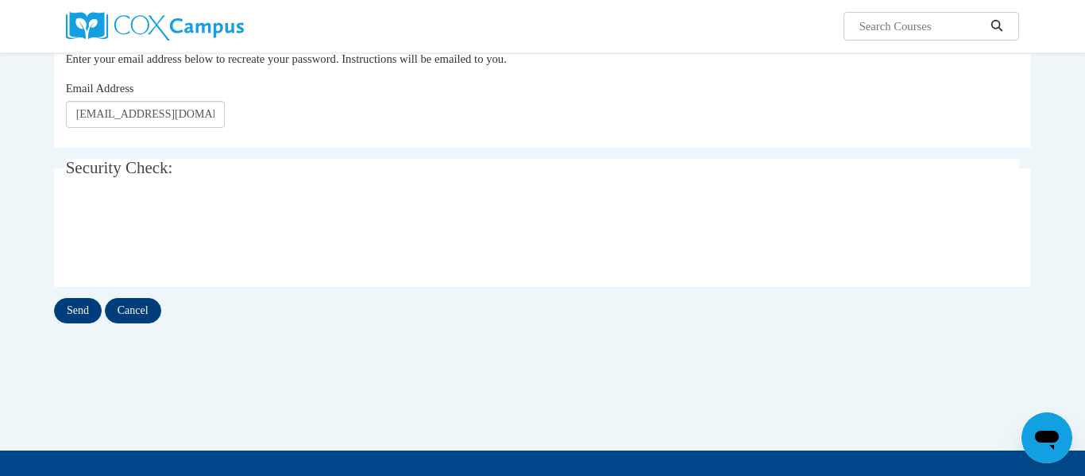
scroll to position [205, 0]
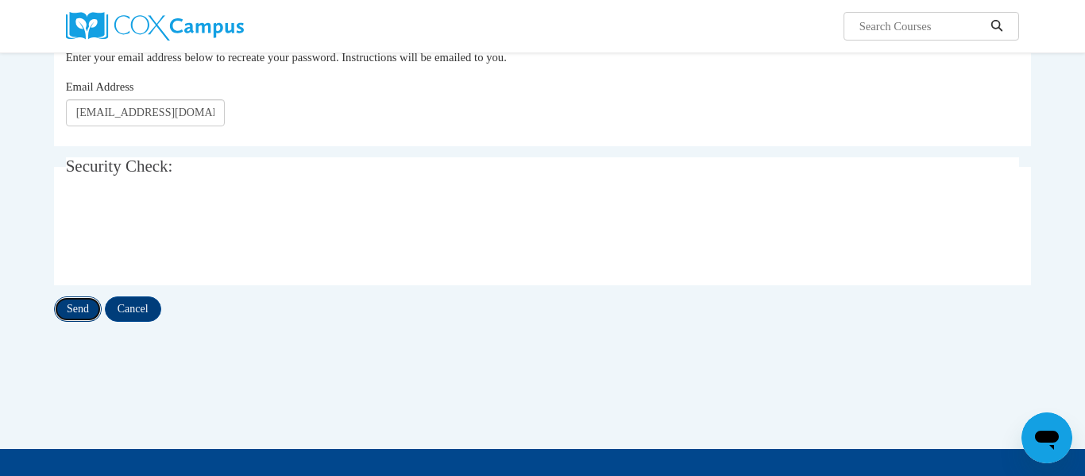
click at [76, 312] on input "Send" at bounding box center [78, 308] width 48 height 25
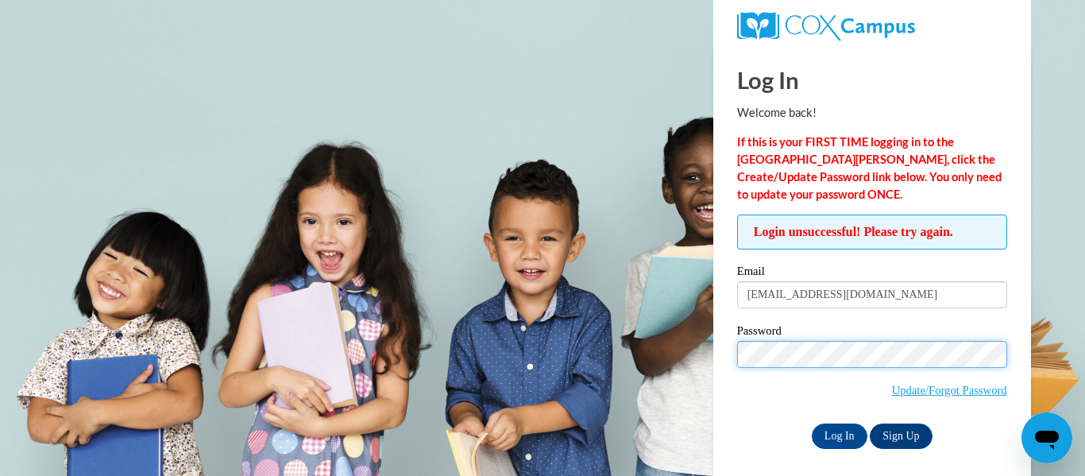
click at [812, 424] on input "Log In" at bounding box center [840, 436] width 56 height 25
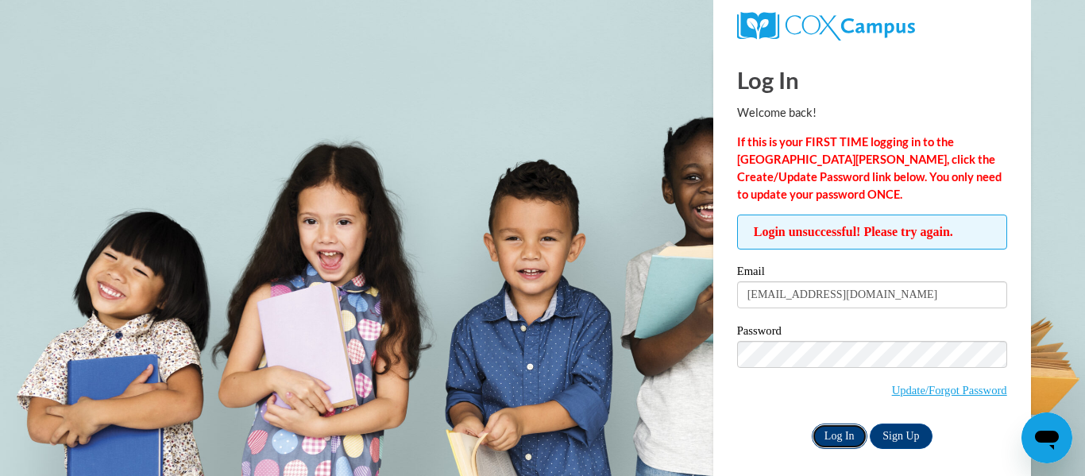
click at [838, 443] on input "Log In" at bounding box center [840, 436] width 56 height 25
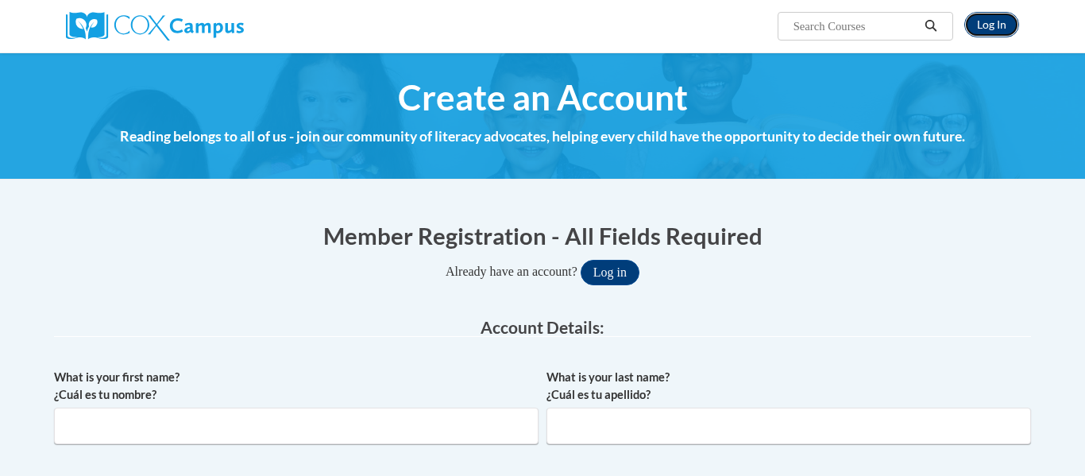
click at [996, 28] on link "Log In" at bounding box center [992, 24] width 55 height 25
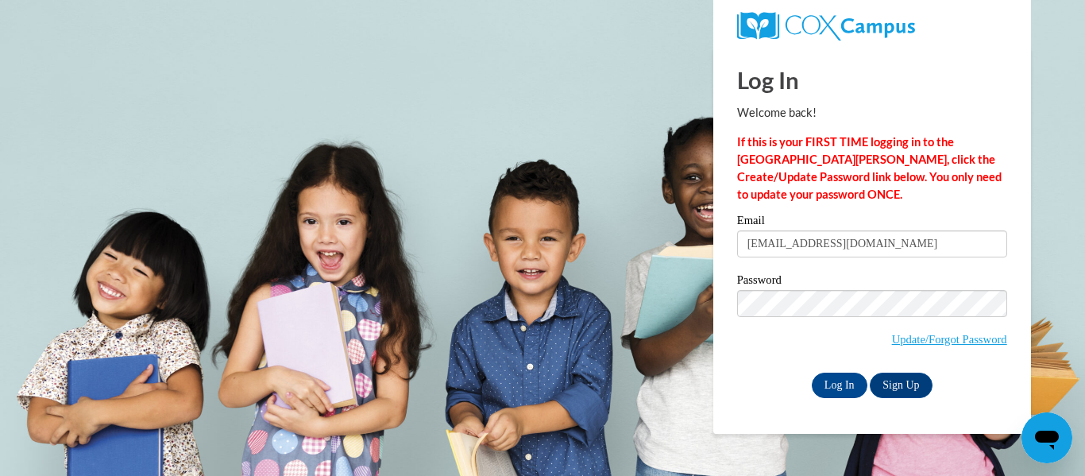
type input "[EMAIL_ADDRESS][DOMAIN_NAME]"
click at [812, 373] on input "Log In" at bounding box center [840, 385] width 56 height 25
click at [823, 384] on input "Log In" at bounding box center [840, 385] width 56 height 25
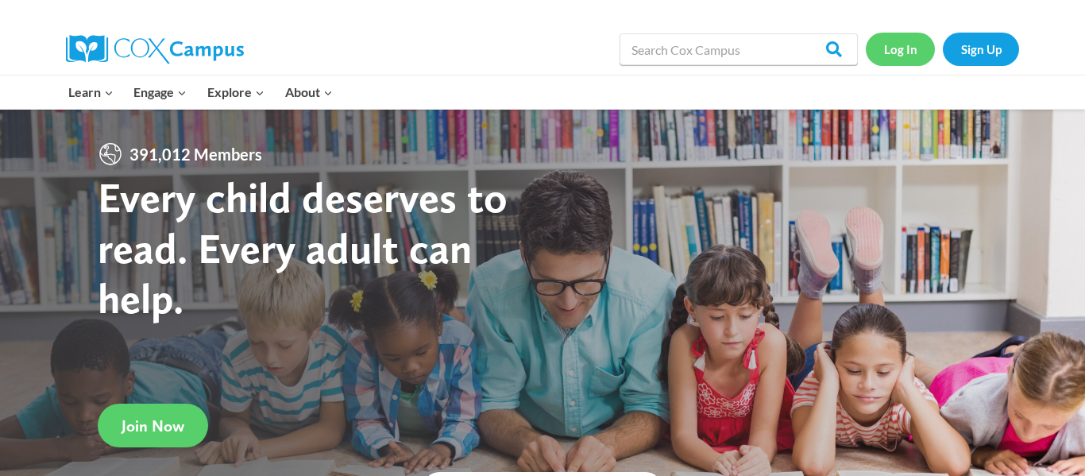
click at [918, 60] on link "Log In" at bounding box center [900, 49] width 69 height 33
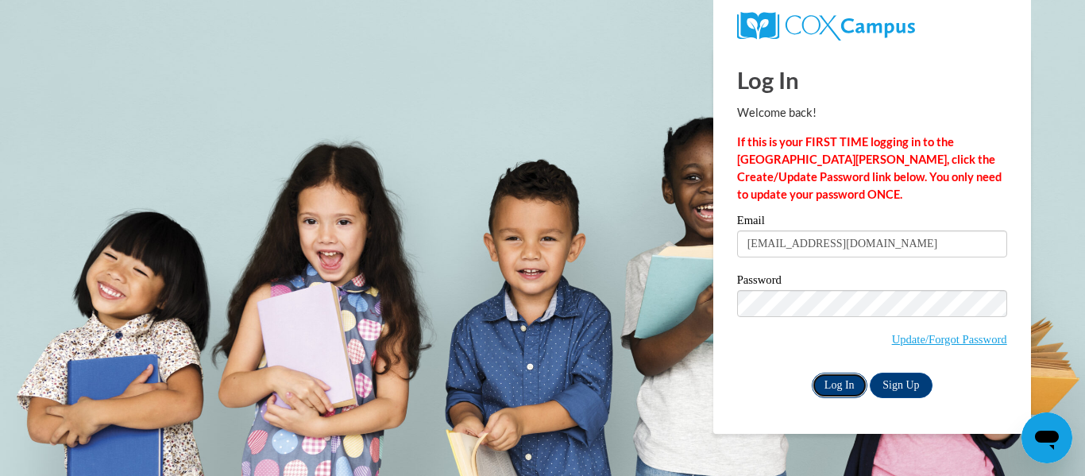
click at [834, 381] on input "Log In" at bounding box center [840, 385] width 56 height 25
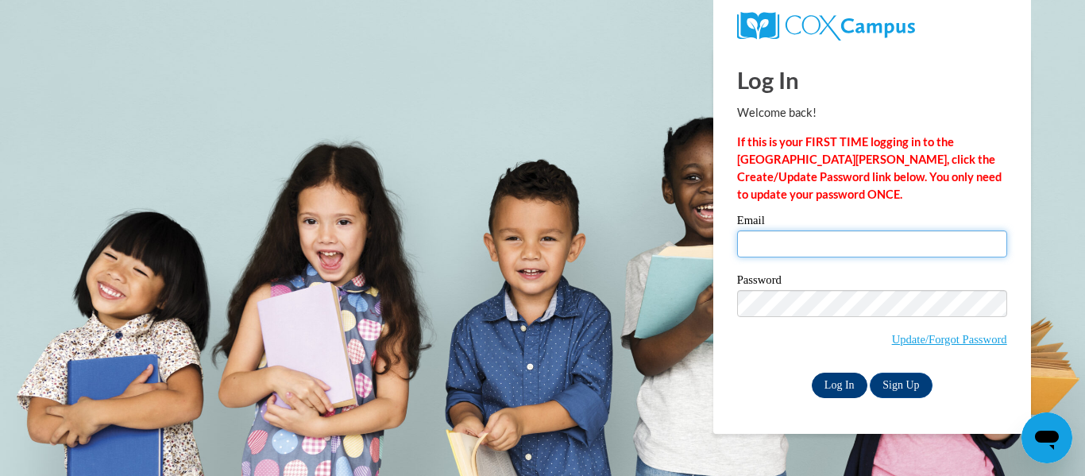
type input "[EMAIL_ADDRESS][DOMAIN_NAME]"
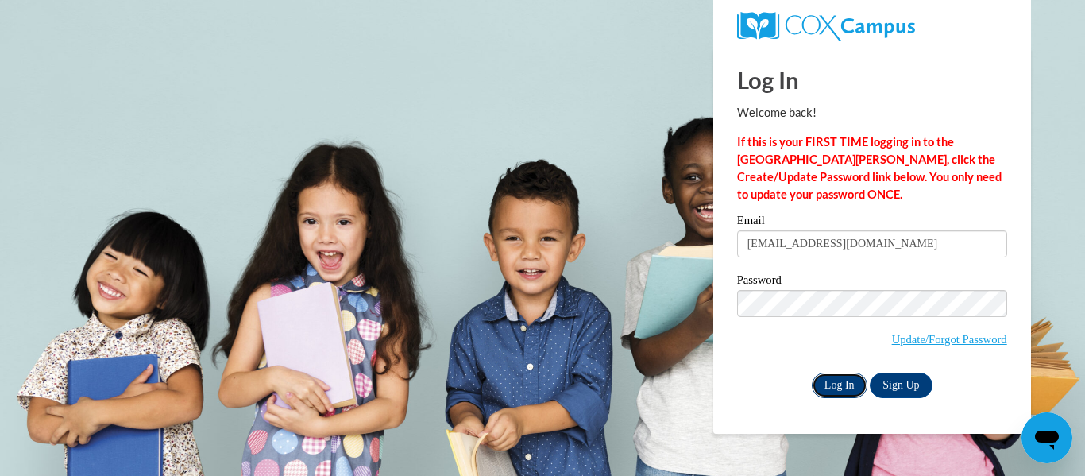
click at [837, 390] on input "Log In" at bounding box center [840, 385] width 56 height 25
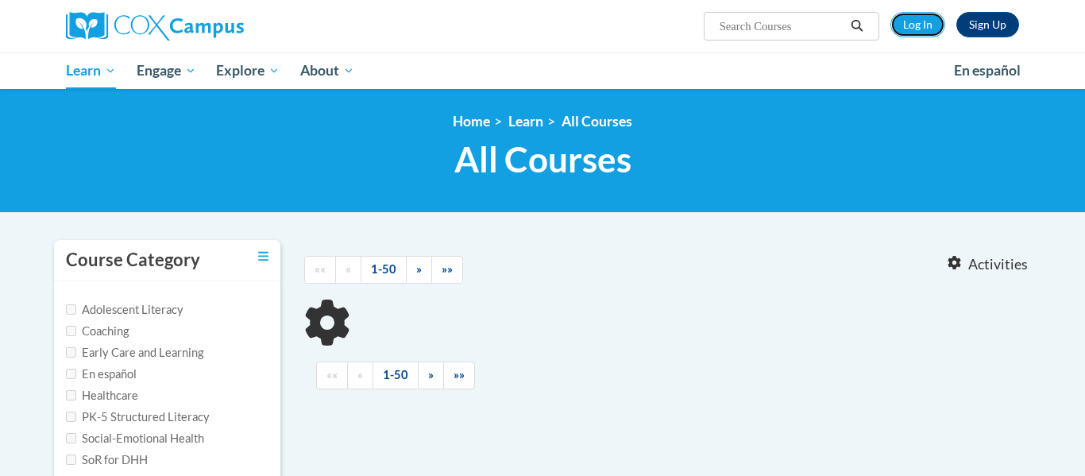
click at [910, 27] on link "Log In" at bounding box center [918, 24] width 55 height 25
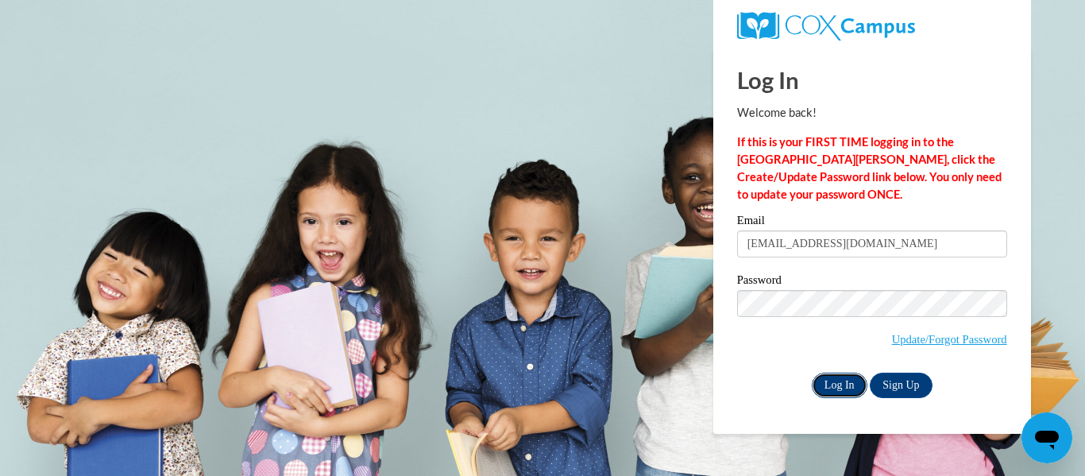
click at [825, 383] on input "Log In" at bounding box center [840, 385] width 56 height 25
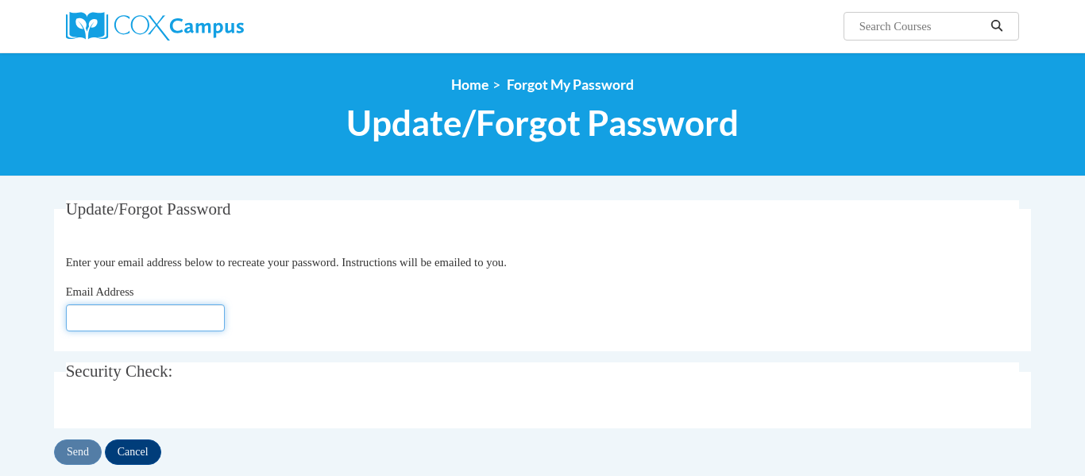
click at [118, 318] on input "Email Address" at bounding box center [145, 317] width 159 height 27
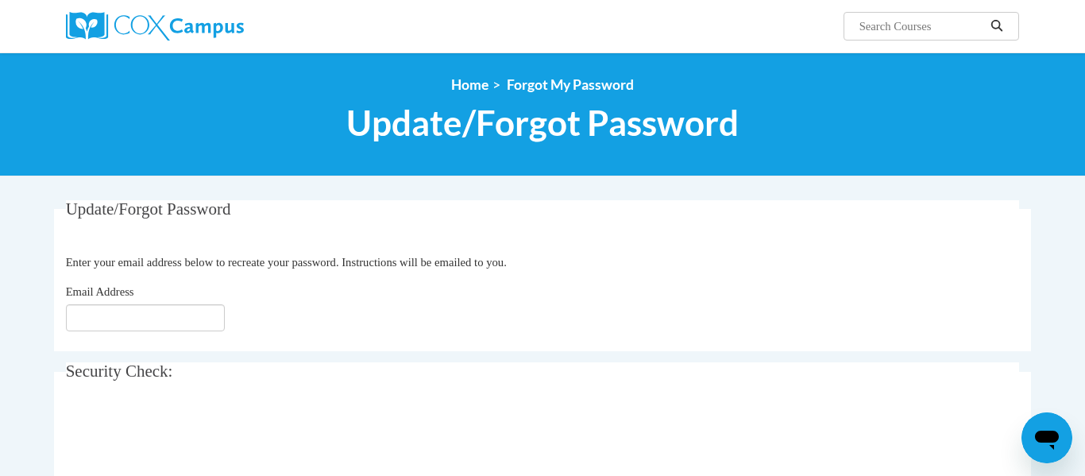
click at [251, 357] on div "Update/Forgot Password Please enter your email address Enter your email address…" at bounding box center [542, 363] width 977 height 327
click at [162, 319] on input "Email Address" at bounding box center [145, 317] width 159 height 27
type input "[EMAIL_ADDRESS][DOMAIN_NAME]"
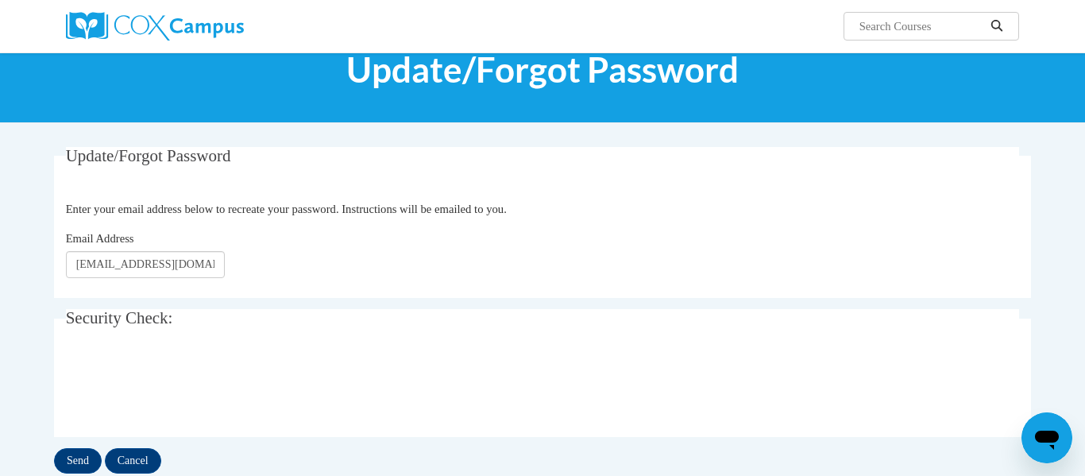
scroll to position [158, 0]
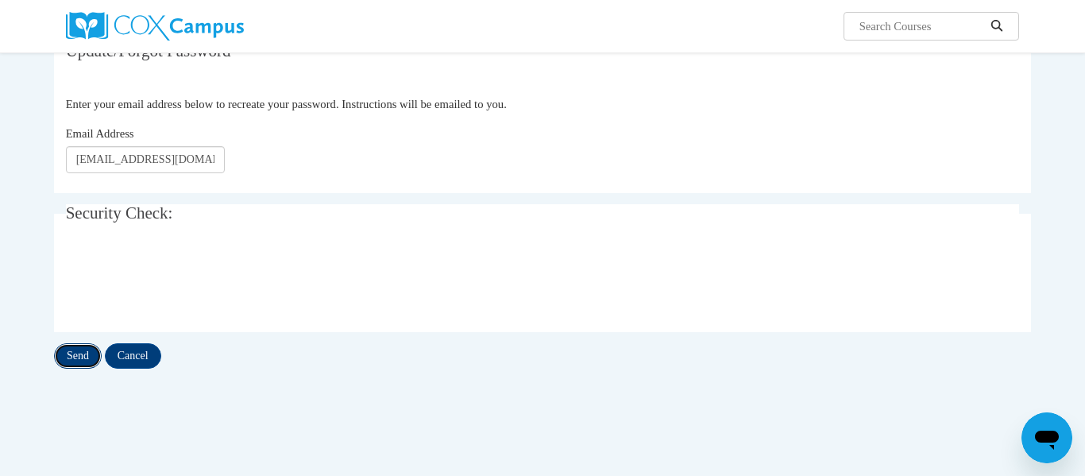
click at [75, 354] on input "Send" at bounding box center [78, 355] width 48 height 25
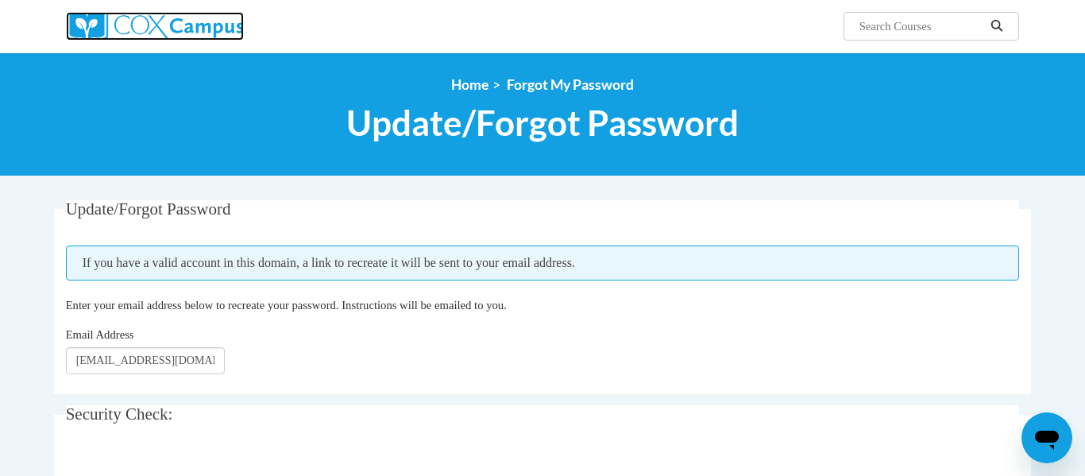
click at [153, 29] on img at bounding box center [155, 26] width 178 height 29
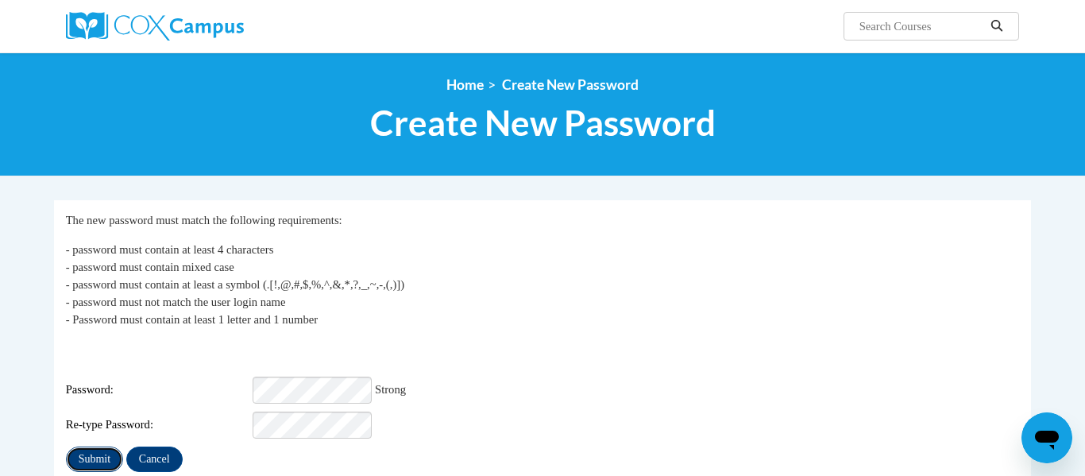
click at [113, 462] on input "Submit" at bounding box center [94, 459] width 57 height 25
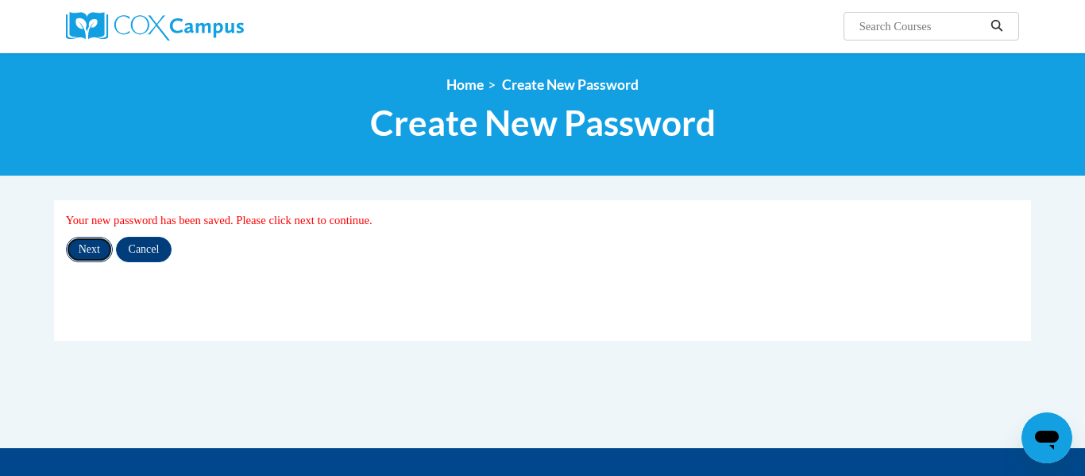
click at [83, 251] on input "Next" at bounding box center [89, 249] width 47 height 25
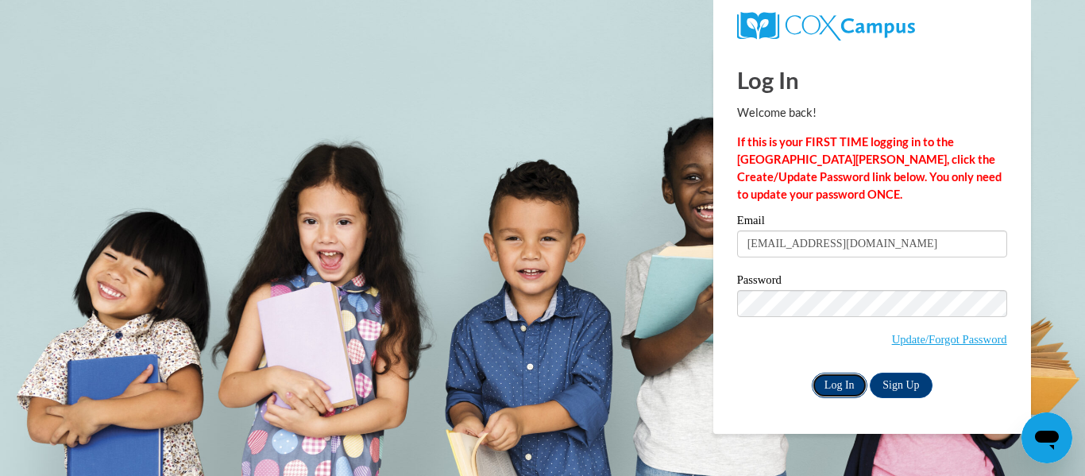
click at [845, 381] on input "Log In" at bounding box center [840, 385] width 56 height 25
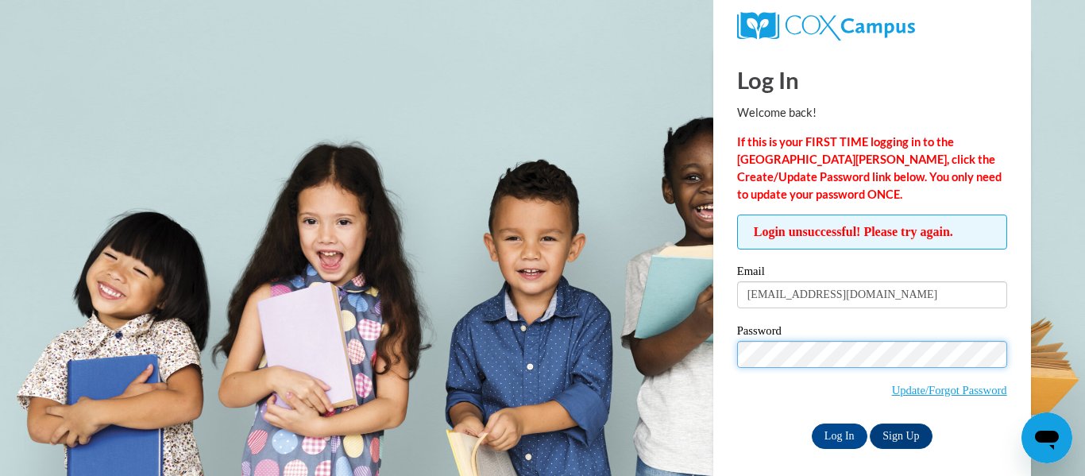
click at [656, 359] on body "Log In Welcome back! If this is your FIRST TIME logging in to the NEW Cox Campu…" at bounding box center [542, 238] width 1085 height 476
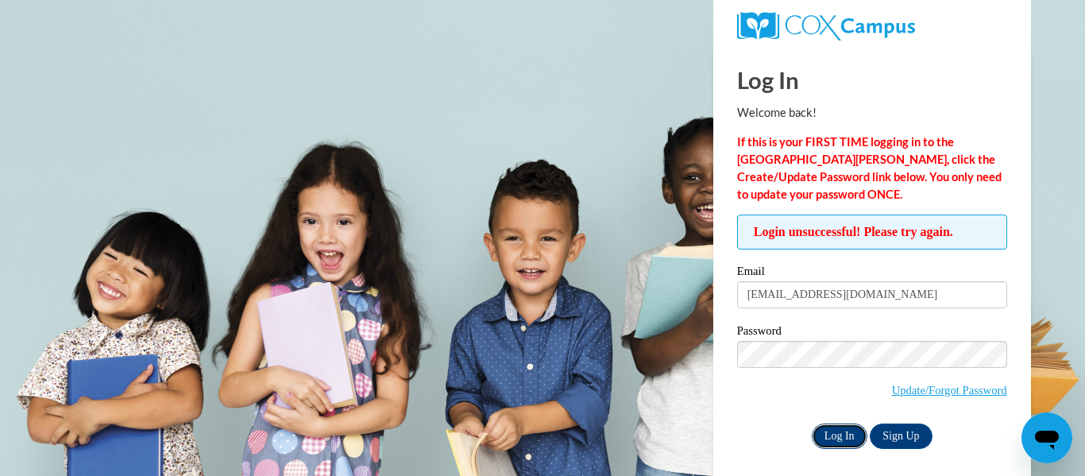
click at [832, 438] on input "Log In" at bounding box center [840, 436] width 56 height 25
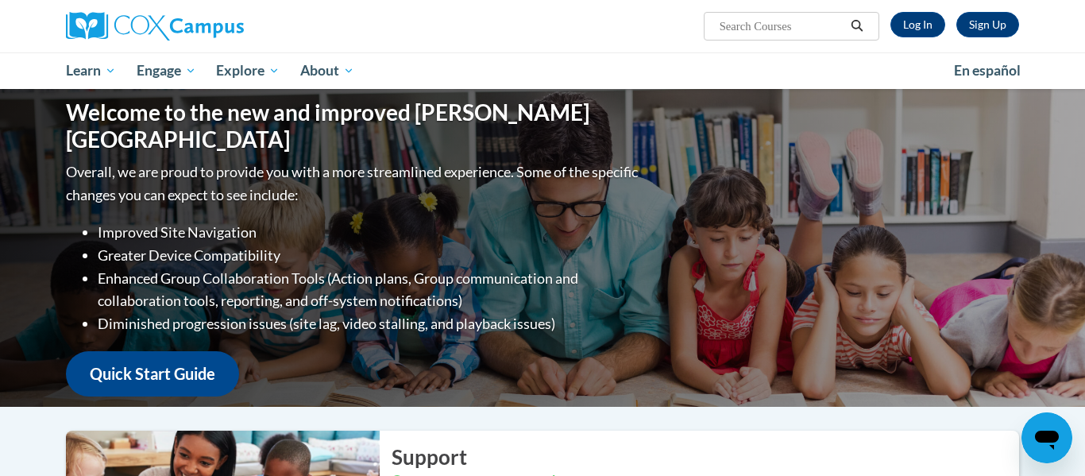
drag, startPoint x: 1085, startPoint y: 45, endPoint x: 1084, endPoint y: -83, distance: 127.9
click at [1084, 0] on html "Sign Up Log In Search Search... Toggle navigation My Learning My Learning My Co…" at bounding box center [542, 238] width 1085 height 476
click at [1001, 22] on link "Sign Up" at bounding box center [988, 24] width 63 height 25
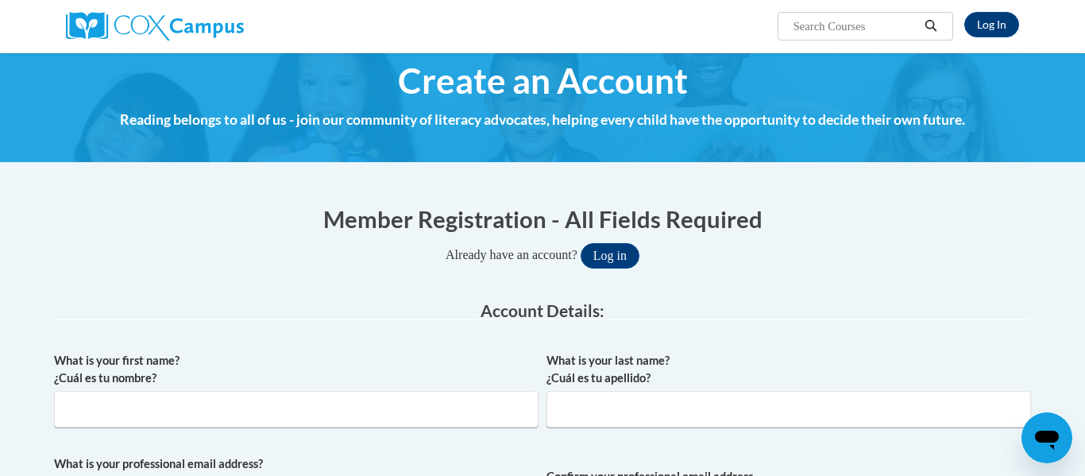
scroll to position [10, 0]
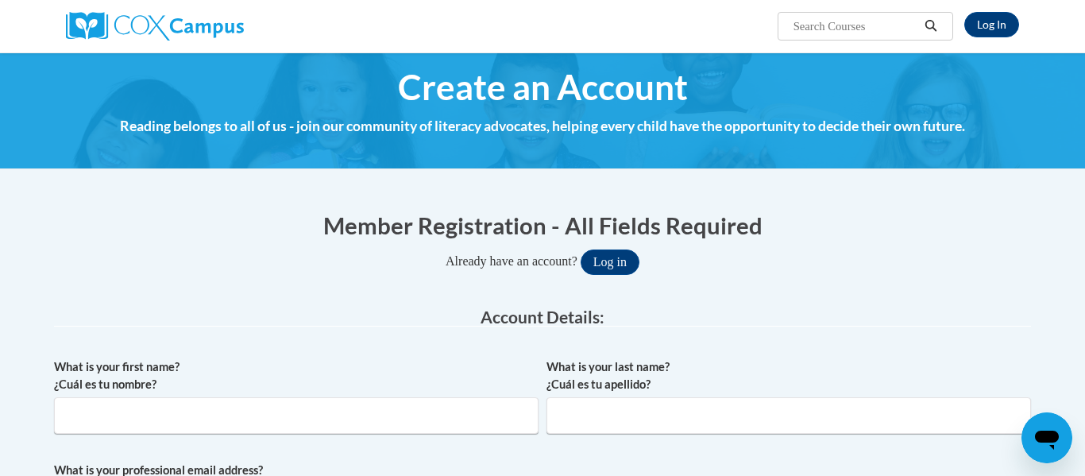
click at [616, 255] on button "Log in" at bounding box center [610, 262] width 59 height 25
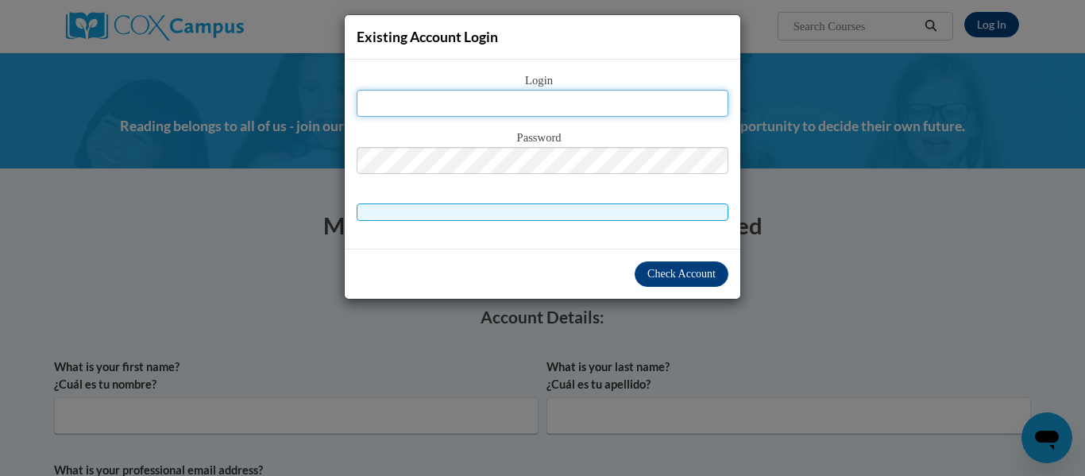
click at [557, 111] on input "text" at bounding box center [543, 103] width 372 height 27
type input "[EMAIL_ADDRESS][DOMAIN_NAME]"
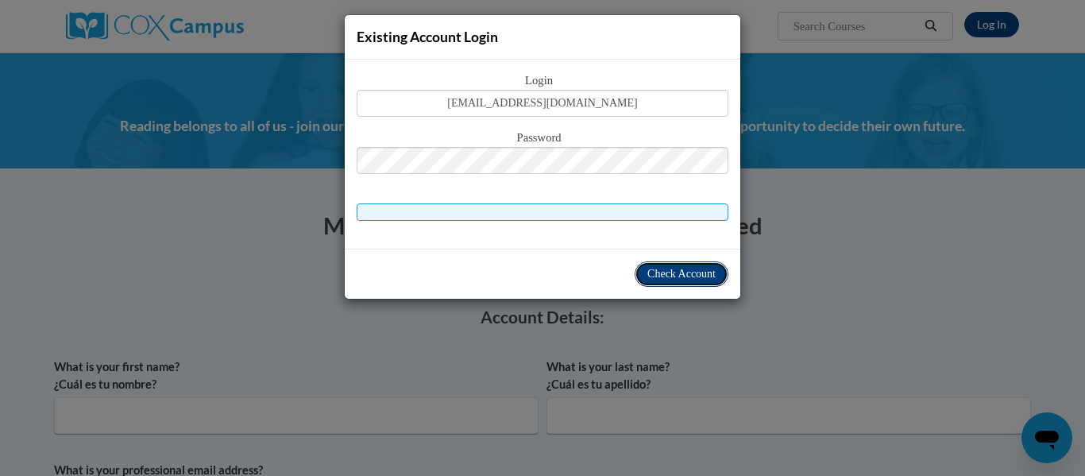
click at [683, 279] on span "Check Account" at bounding box center [682, 274] width 68 height 12
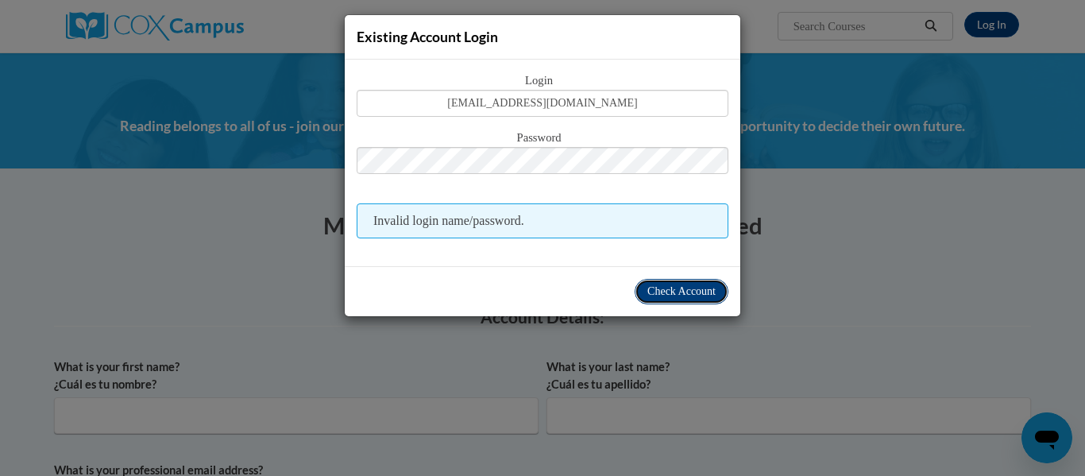
click at [686, 297] on span "Check Account" at bounding box center [682, 291] width 68 height 12
click at [667, 291] on span "Check Account" at bounding box center [682, 291] width 68 height 12
click at [567, 221] on span "Invalid login name/password." at bounding box center [543, 220] width 372 height 35
click at [681, 295] on span "Check Account" at bounding box center [682, 291] width 68 height 12
click at [698, 301] on button "Check Account" at bounding box center [682, 291] width 94 height 25
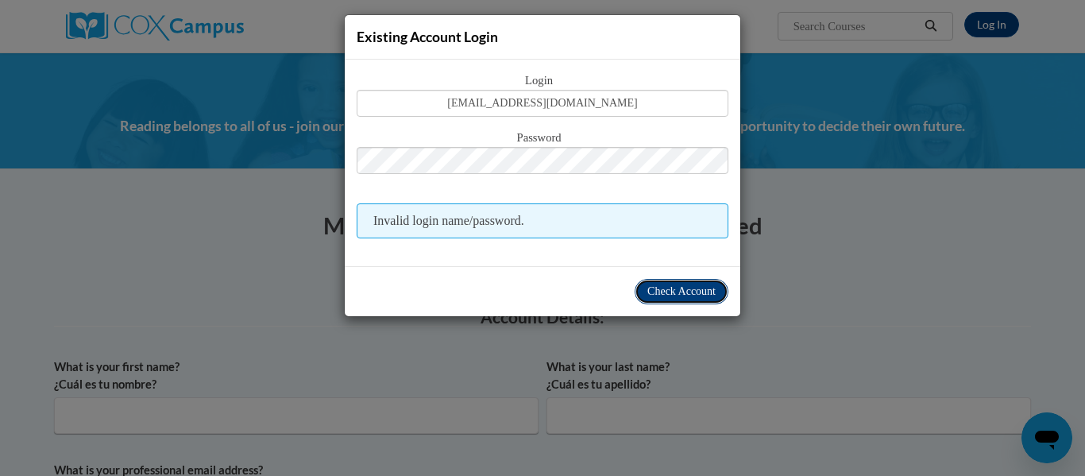
click at [696, 296] on span "Check Account" at bounding box center [682, 291] width 68 height 12
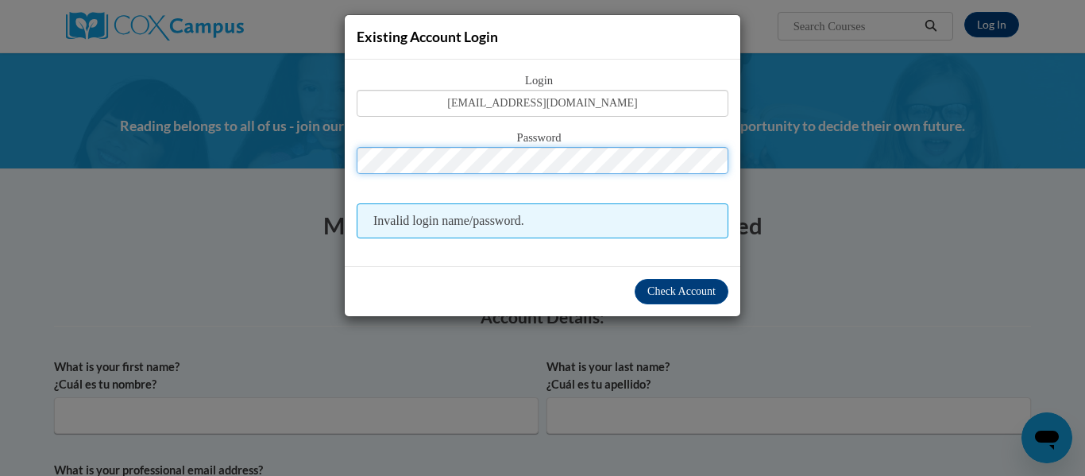
click at [508, 176] on div "Password" at bounding box center [543, 160] width 372 height 63
click at [581, 250] on button "Log in" at bounding box center [610, 262] width 59 height 25
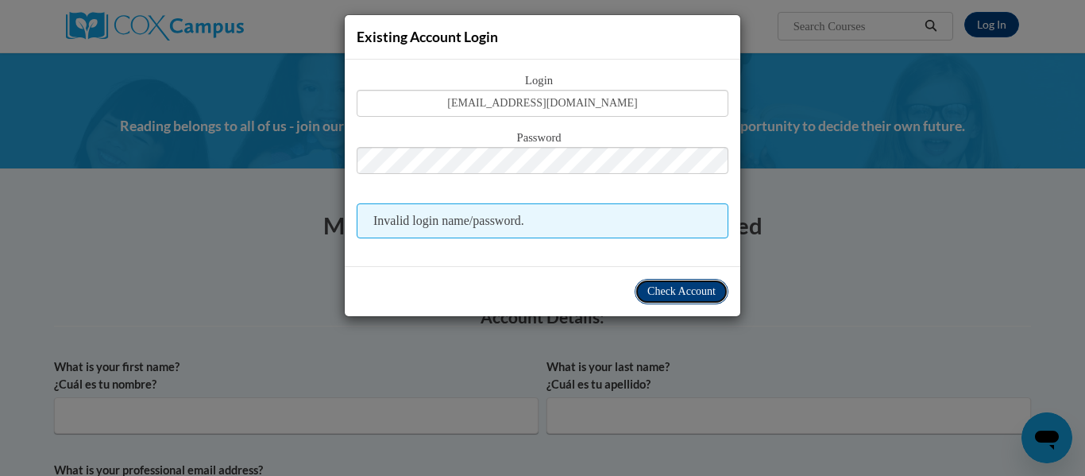
click at [712, 296] on span "Check Account" at bounding box center [682, 291] width 68 height 12
